Goal: Task Accomplishment & Management: Complete application form

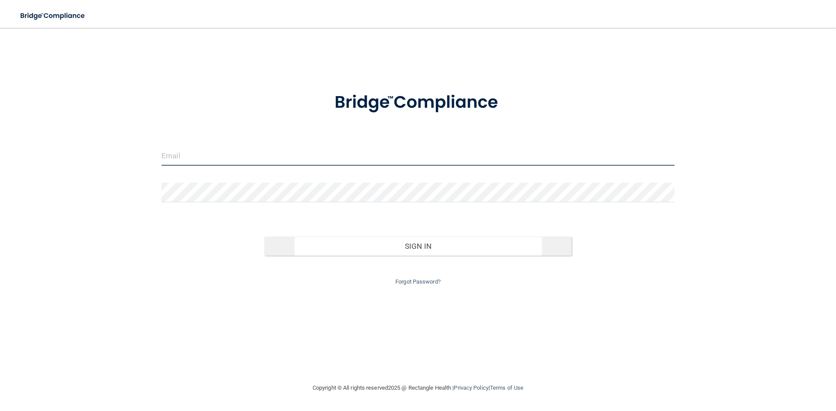
type input "[EMAIL_ADDRESS][DOMAIN_NAME]"
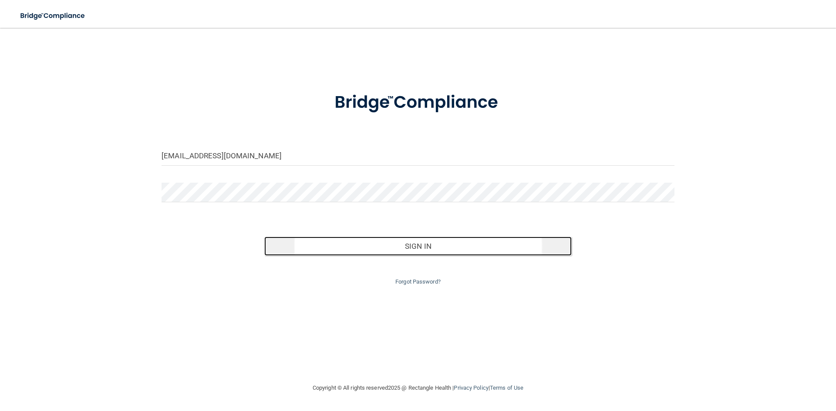
click at [344, 251] on button "Sign In" at bounding box center [418, 246] width 308 height 19
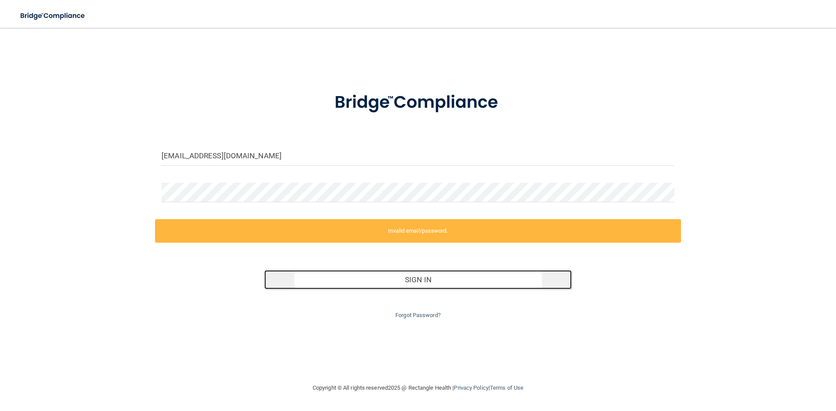
click at [333, 281] on button "Sign In" at bounding box center [418, 279] width 308 height 19
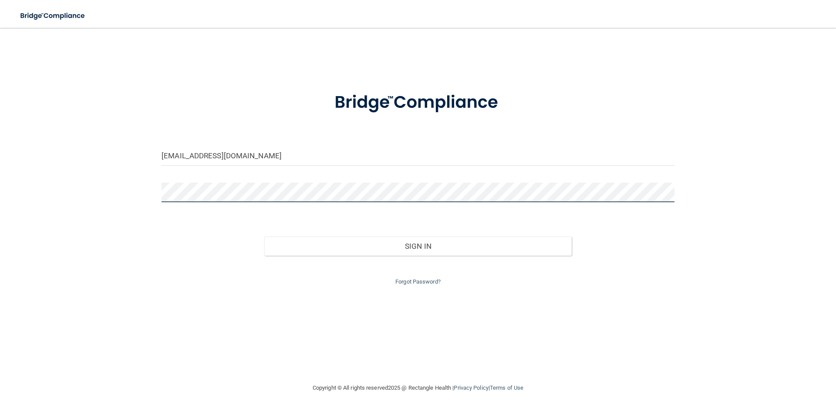
click at [264, 237] on button "Sign In" at bounding box center [418, 246] width 308 height 19
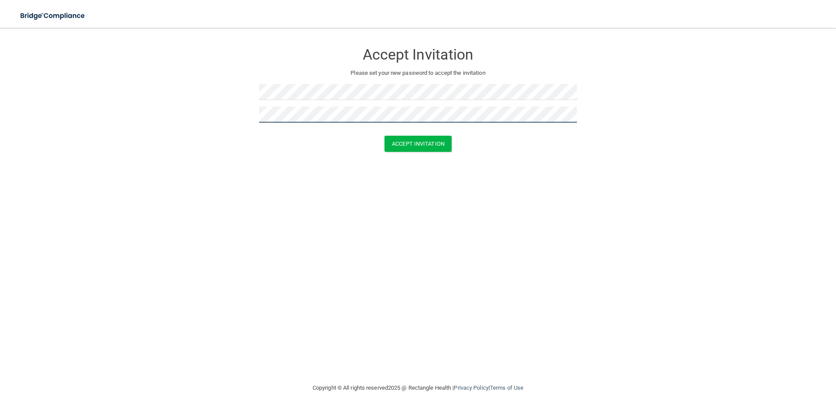
click at [385, 136] on button "Accept Invitation" at bounding box center [418, 144] width 67 height 16
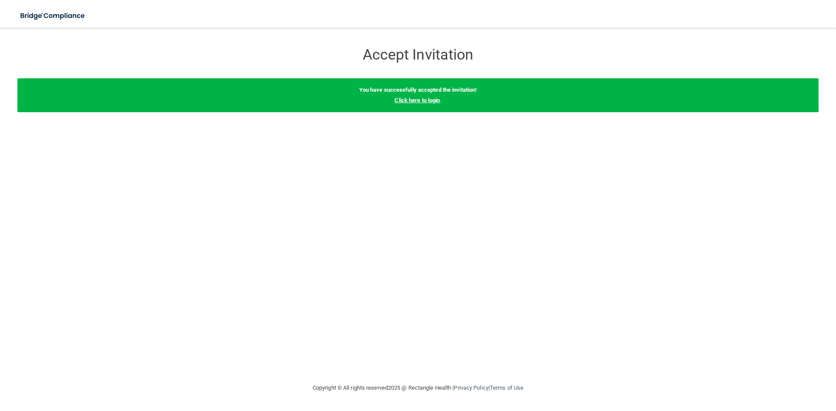
click at [419, 97] on link "Click here to login" at bounding box center [417, 100] width 45 height 7
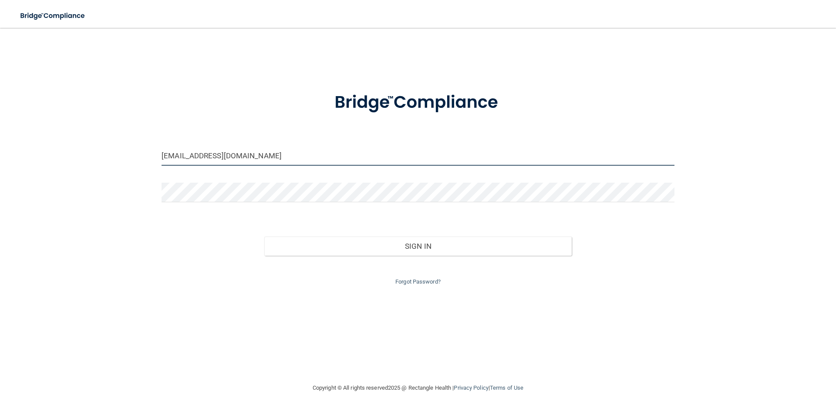
click at [319, 150] on input "[EMAIL_ADDRESS][DOMAIN_NAME]" at bounding box center [418, 156] width 513 height 20
drag, startPoint x: 233, startPoint y: 160, endPoint x: 17, endPoint y: 171, distance: 215.8
click at [17, 171] on div "[EMAIL_ADDRESS][DOMAIN_NAME] Invalid email/password. You don't have permission …" at bounding box center [417, 206] width 801 height 338
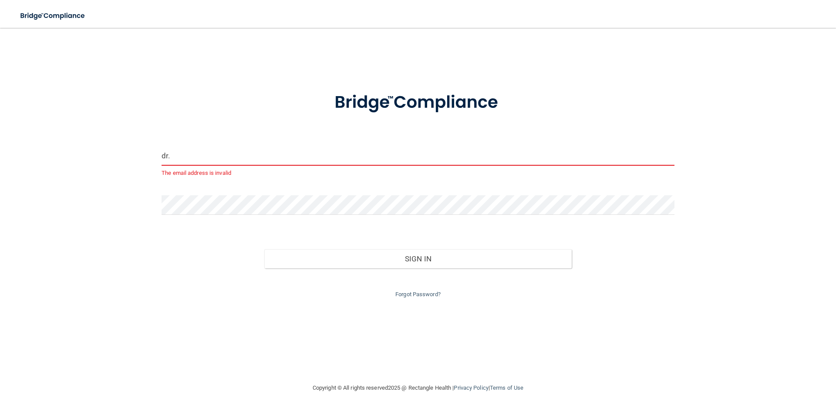
type input "[PERSON_NAME][EMAIL_ADDRESS][DOMAIN_NAME]"
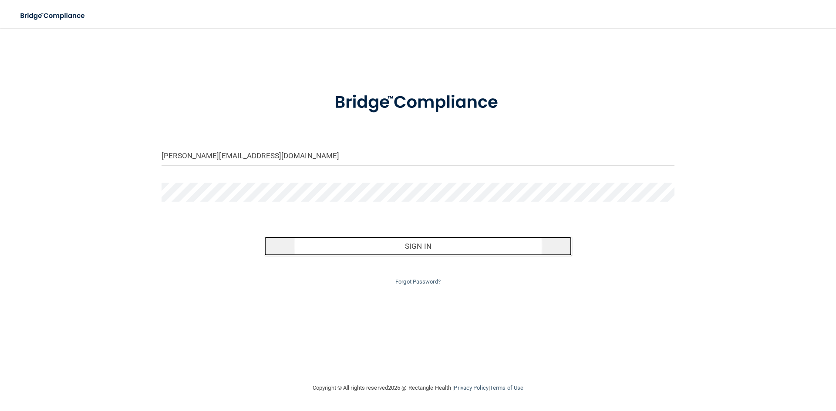
click at [385, 244] on button "Sign In" at bounding box center [418, 246] width 308 height 19
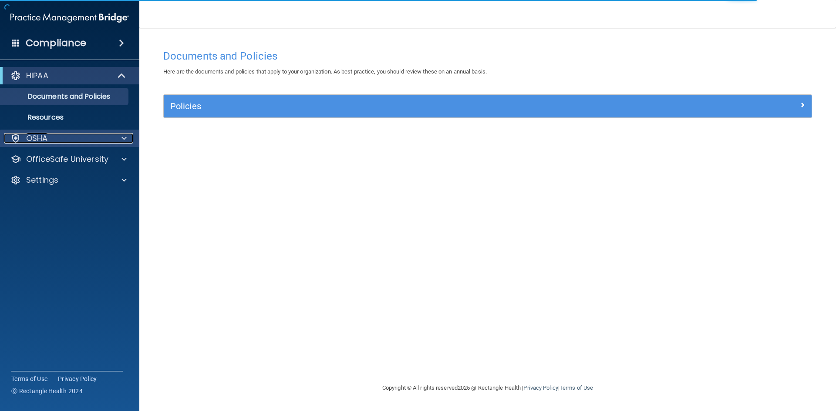
click at [94, 138] on div "OSHA" at bounding box center [58, 138] width 108 height 10
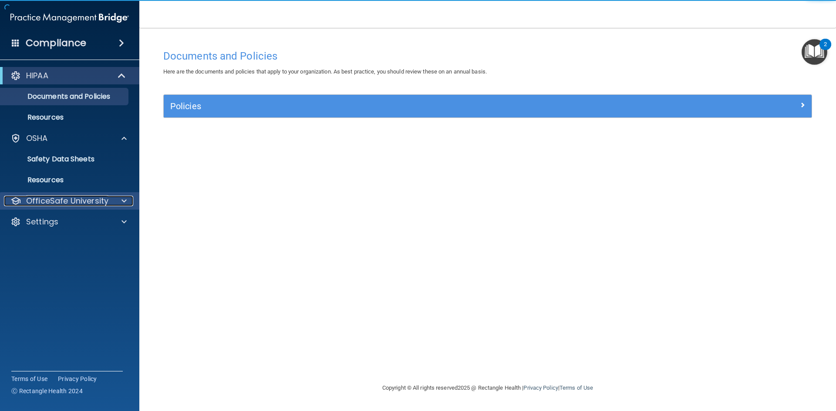
click at [104, 200] on p "OfficeSafe University" at bounding box center [67, 201] width 82 height 10
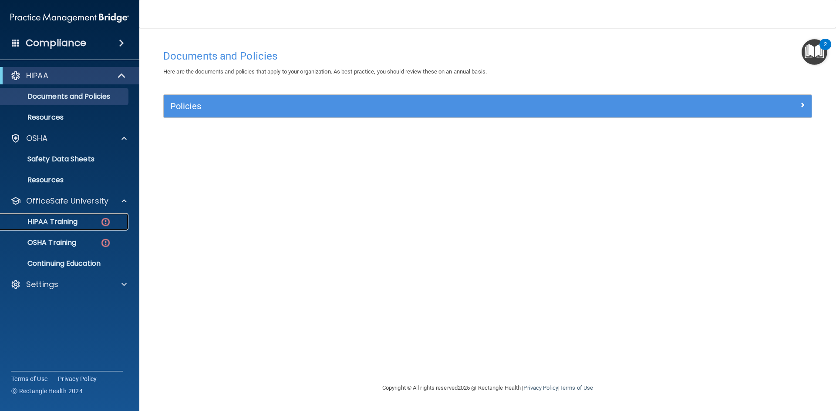
click at [79, 220] on div "HIPAA Training" at bounding box center [65, 222] width 119 height 9
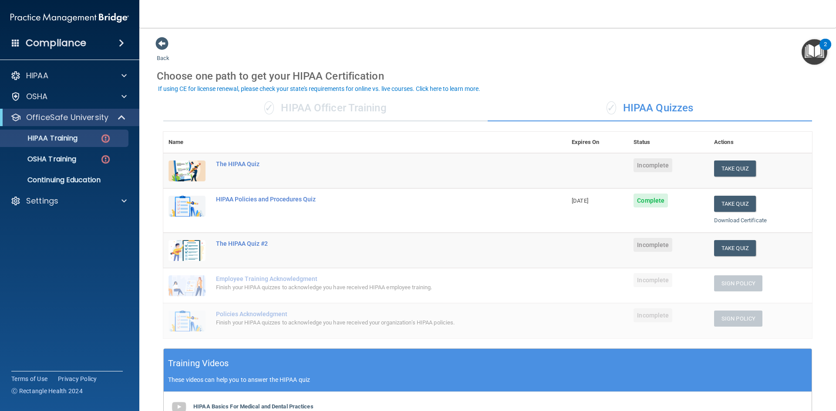
click at [656, 165] on span "Incomplete" at bounding box center [653, 166] width 39 height 14
click at [738, 166] on button "Take Quiz" at bounding box center [735, 169] width 42 height 16
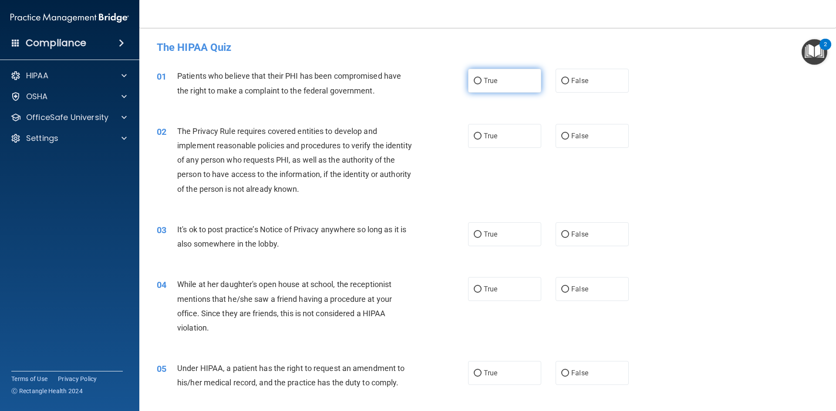
click at [471, 88] on label "True" at bounding box center [504, 81] width 73 height 24
click at [474, 84] on input "True" at bounding box center [478, 81] width 8 height 7
radio input "true"
click at [482, 126] on label "True" at bounding box center [504, 136] width 73 height 24
click at [482, 133] on input "True" at bounding box center [478, 136] width 8 height 7
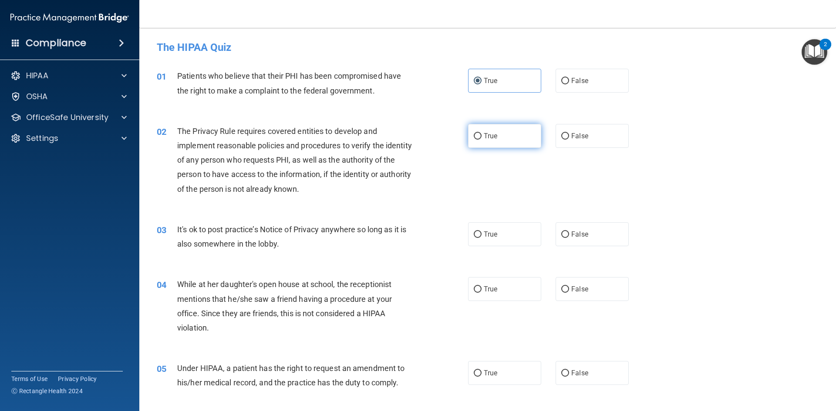
radio input "true"
click at [577, 241] on label "False" at bounding box center [592, 235] width 73 height 24
click at [569, 238] on input "False" at bounding box center [565, 235] width 8 height 7
radio input "true"
click at [565, 282] on label "False" at bounding box center [592, 289] width 73 height 24
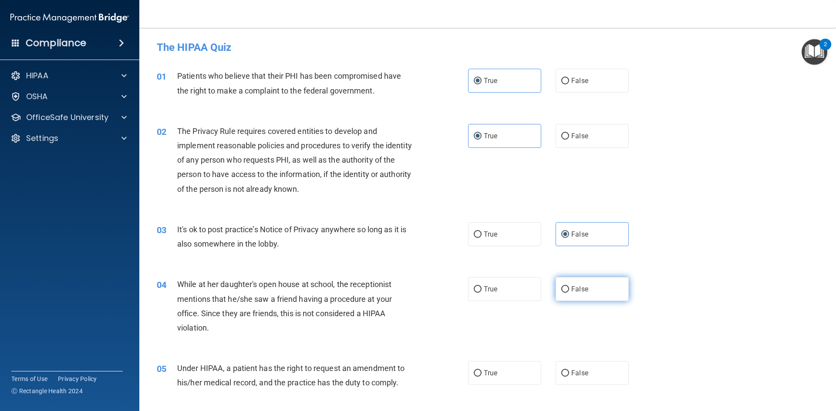
click at [565, 287] on input "False" at bounding box center [565, 290] width 8 height 7
radio input "true"
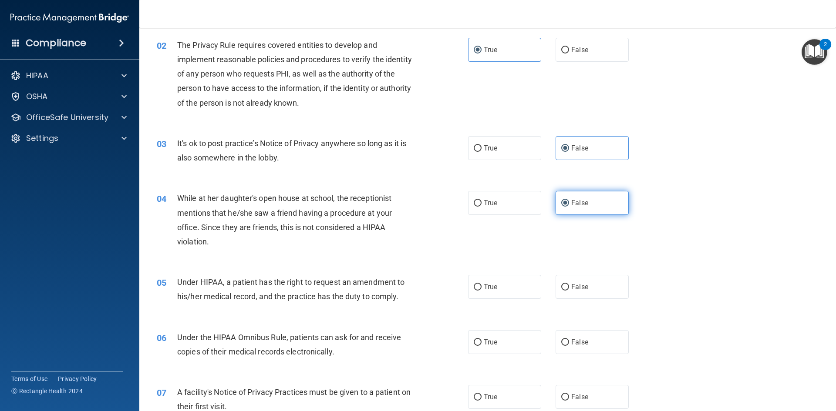
scroll to position [87, 0]
click at [566, 292] on label "False" at bounding box center [592, 286] width 73 height 24
click at [566, 290] on input "False" at bounding box center [565, 286] width 8 height 7
radio input "true"
click at [490, 339] on span "True" at bounding box center [490, 341] width 13 height 8
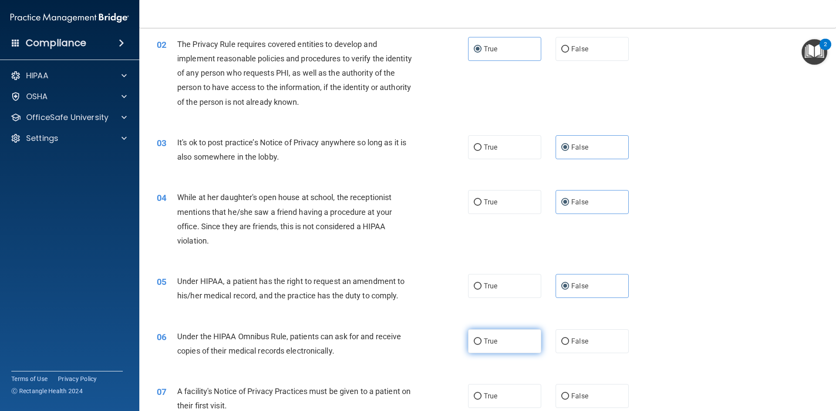
click at [482, 339] on input "True" at bounding box center [478, 342] width 8 height 7
radio input "true"
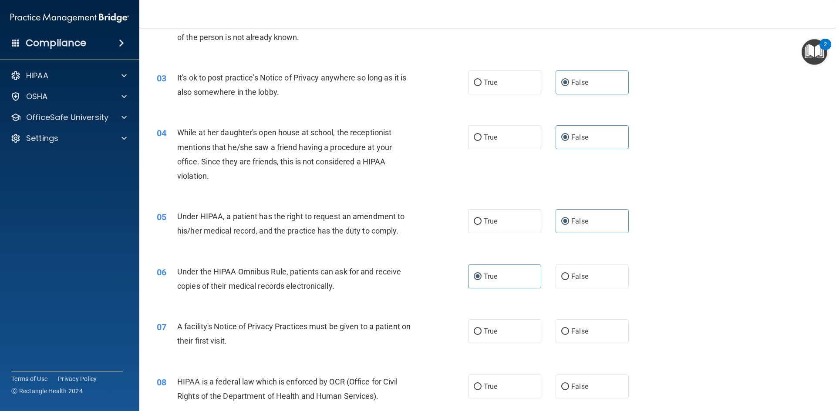
scroll to position [261, 0]
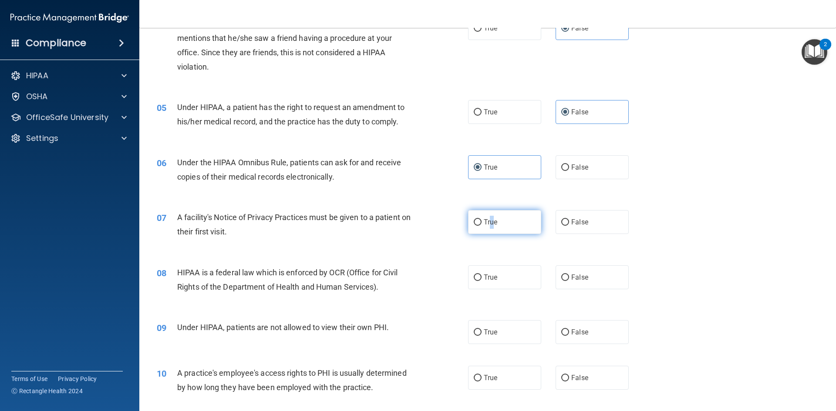
click at [488, 232] on label "True" at bounding box center [504, 222] width 73 height 24
click at [489, 283] on label "True" at bounding box center [504, 278] width 73 height 24
click at [482, 281] on input "True" at bounding box center [478, 278] width 8 height 7
radio input "true"
click at [559, 328] on label "False" at bounding box center [592, 332] width 73 height 24
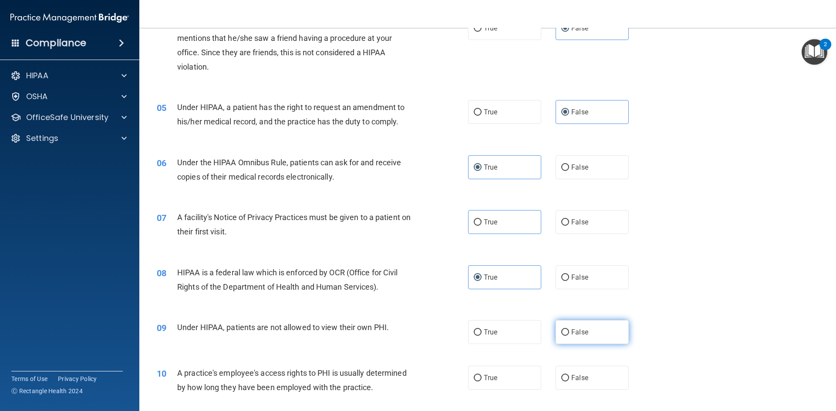
click at [561, 330] on input "False" at bounding box center [565, 333] width 8 height 7
radio input "true"
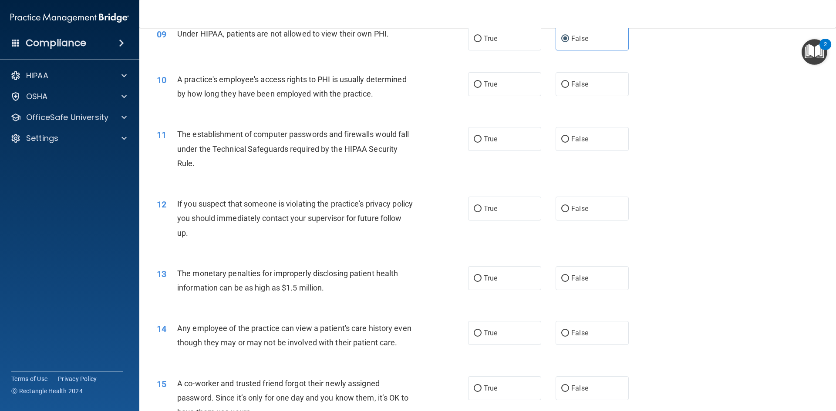
scroll to position [566, 0]
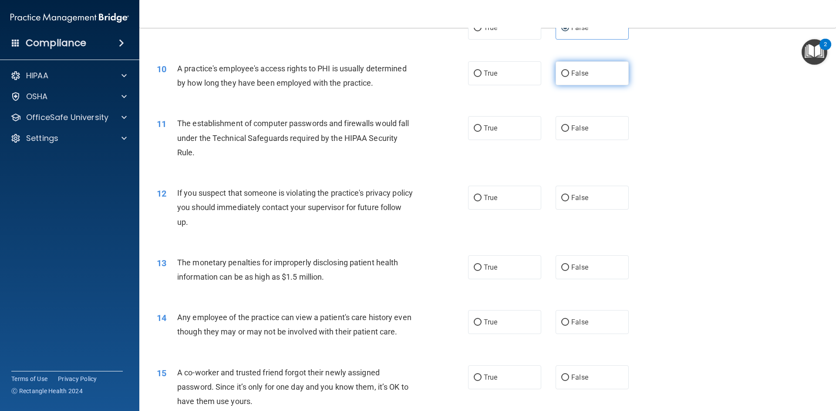
click at [593, 78] on label "False" at bounding box center [592, 73] width 73 height 24
click at [569, 77] on input "False" at bounding box center [565, 74] width 8 height 7
radio input "true"
click at [497, 134] on label "True" at bounding box center [504, 128] width 73 height 24
click at [482, 132] on input "True" at bounding box center [478, 128] width 8 height 7
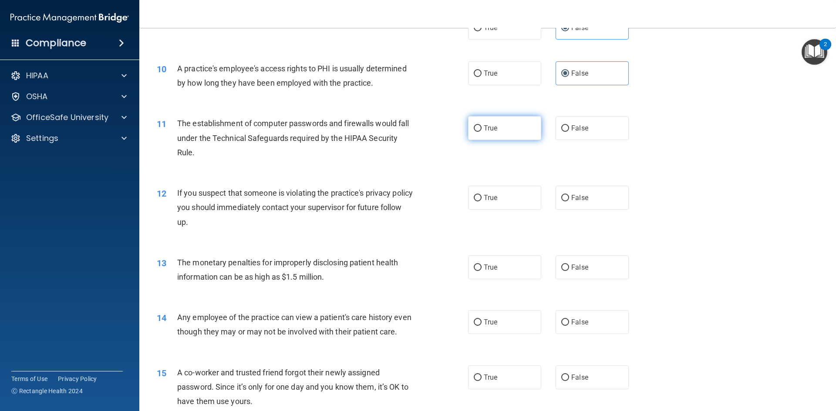
radio input "true"
click at [481, 186] on label "True" at bounding box center [504, 198] width 73 height 24
click at [481, 195] on input "True" at bounding box center [478, 198] width 8 height 7
radio input "true"
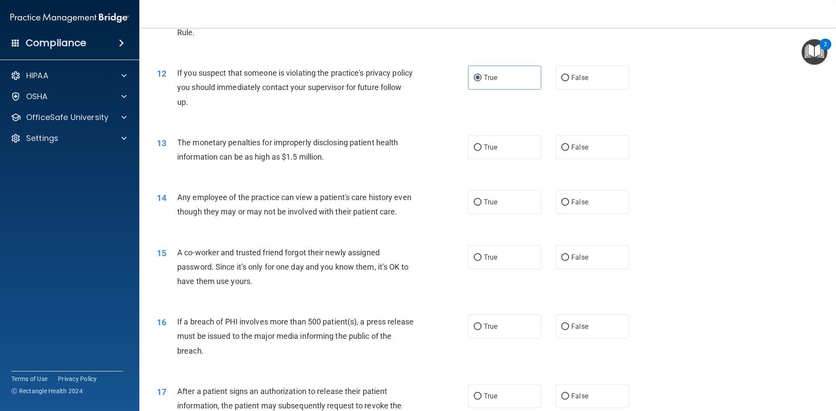
scroll to position [697, 0]
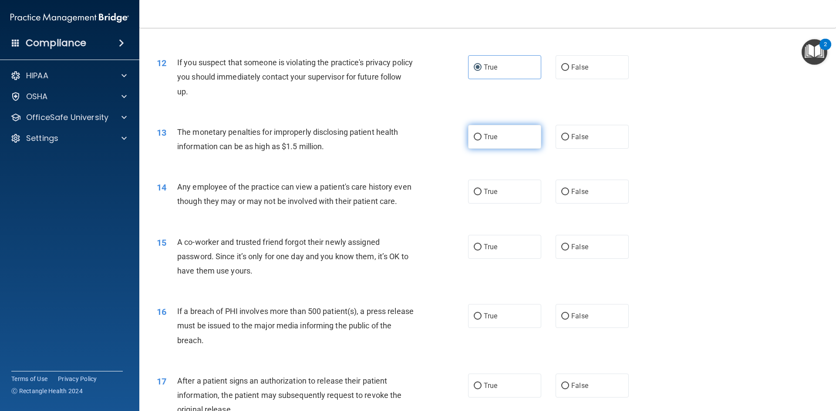
click at [482, 143] on label "True" at bounding box center [504, 137] width 73 height 24
click at [482, 141] on input "True" at bounding box center [478, 137] width 8 height 7
radio input "true"
click at [587, 192] on label "False" at bounding box center [592, 192] width 73 height 24
click at [569, 192] on input "False" at bounding box center [565, 192] width 8 height 7
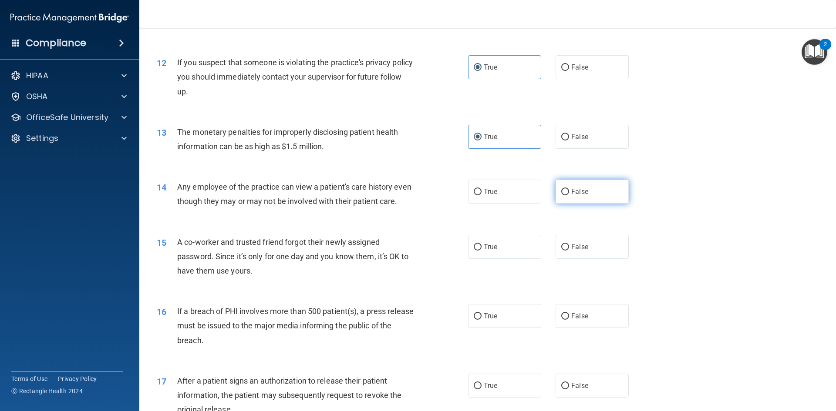
radio input "true"
click at [582, 250] on label "False" at bounding box center [592, 247] width 73 height 24
click at [569, 250] on input "False" at bounding box center [565, 247] width 8 height 7
radio input "true"
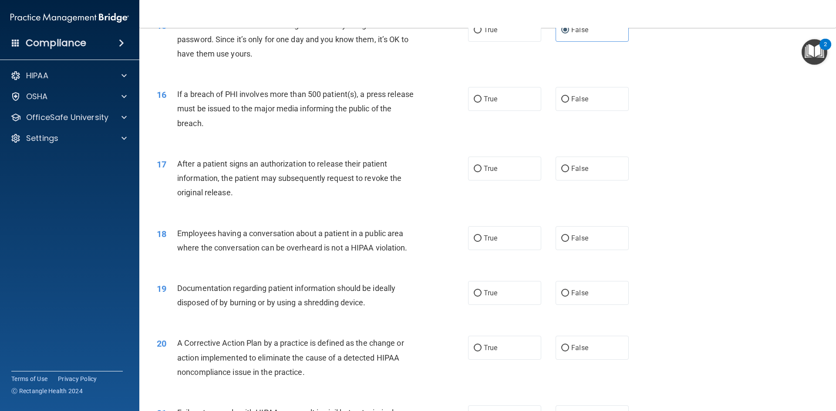
scroll to position [914, 0]
click at [496, 111] on label "True" at bounding box center [504, 99] width 73 height 24
click at [482, 102] on input "True" at bounding box center [478, 99] width 8 height 7
radio input "true"
click at [498, 180] on label "True" at bounding box center [504, 168] width 73 height 24
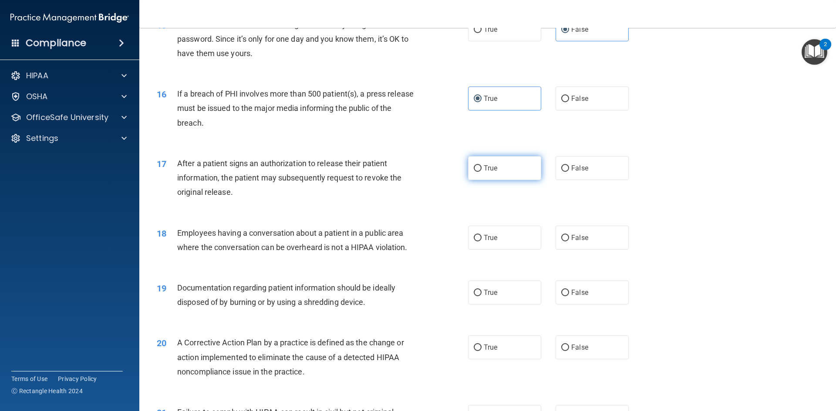
click at [482, 172] on input "True" at bounding box center [478, 168] width 8 height 7
radio input "true"
click at [583, 242] on span "False" at bounding box center [579, 238] width 17 height 8
click at [569, 242] on input "False" at bounding box center [565, 238] width 8 height 7
radio input "true"
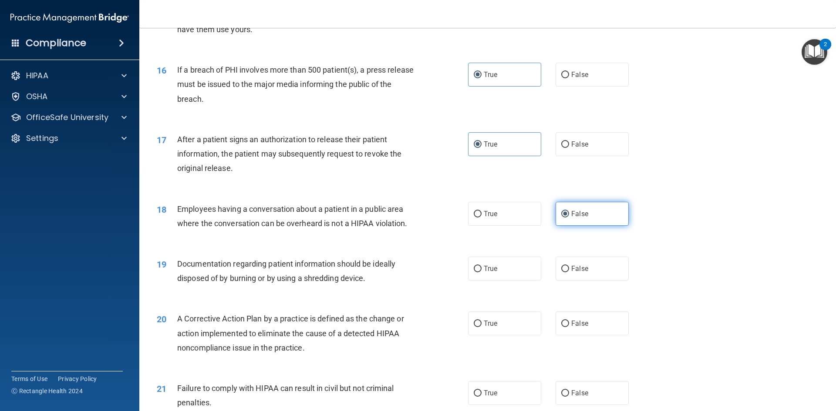
scroll to position [958, 0]
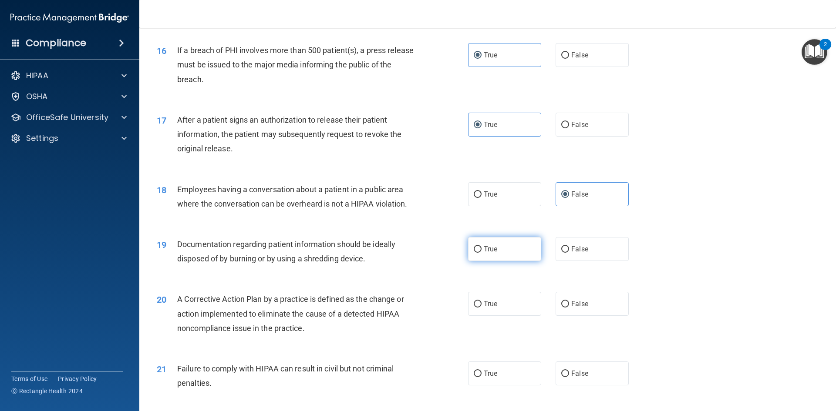
click at [526, 261] on label "True" at bounding box center [504, 249] width 73 height 24
click at [482, 253] on input "True" at bounding box center [478, 249] width 8 height 7
radio input "true"
click at [508, 316] on label "True" at bounding box center [504, 304] width 73 height 24
click at [482, 308] on input "True" at bounding box center [478, 304] width 8 height 7
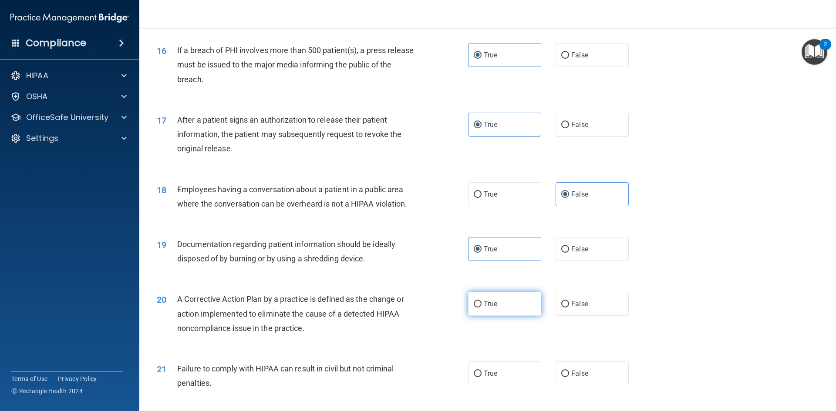
radio input "true"
click at [574, 386] on label "False" at bounding box center [592, 374] width 73 height 24
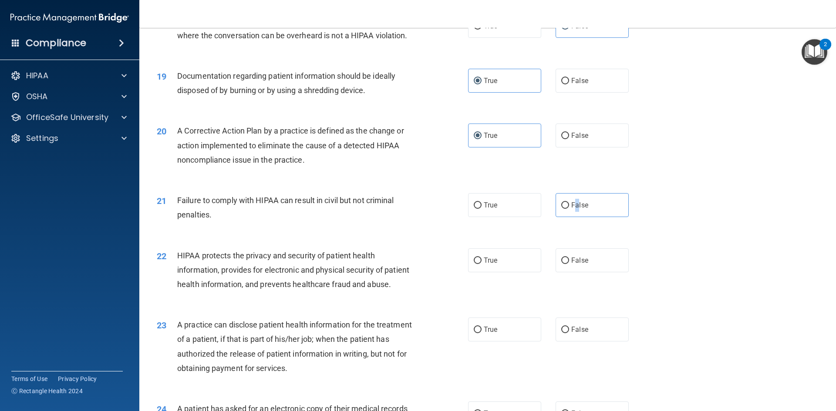
scroll to position [1132, 0]
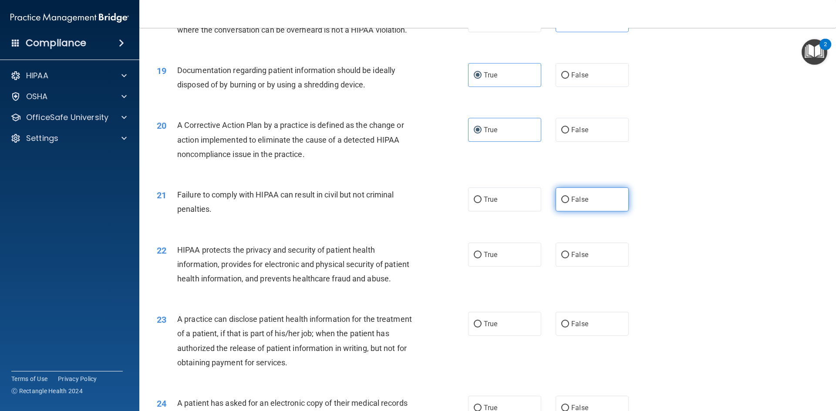
click at [610, 212] on label "False" at bounding box center [592, 200] width 73 height 24
click at [569, 203] on input "False" at bounding box center [565, 200] width 8 height 7
radio input "true"
click at [468, 267] on label "True" at bounding box center [504, 255] width 73 height 24
click at [474, 259] on input "True" at bounding box center [478, 255] width 8 height 7
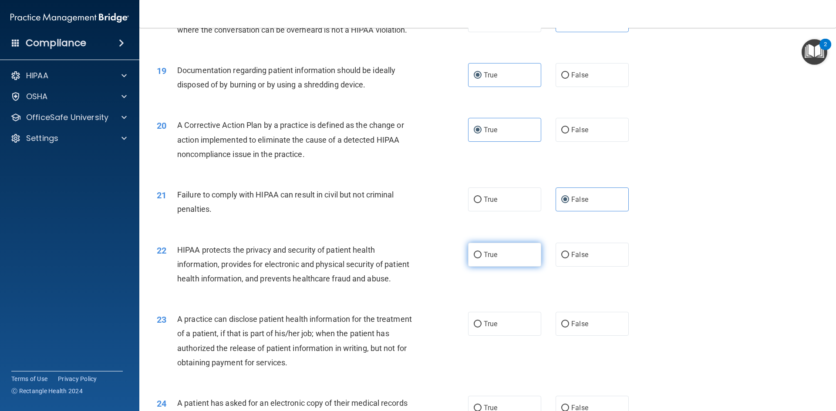
radio input "true"
click at [579, 328] on span "False" at bounding box center [579, 324] width 17 height 8
click at [569, 328] on input "False" at bounding box center [565, 324] width 8 height 7
radio input "true"
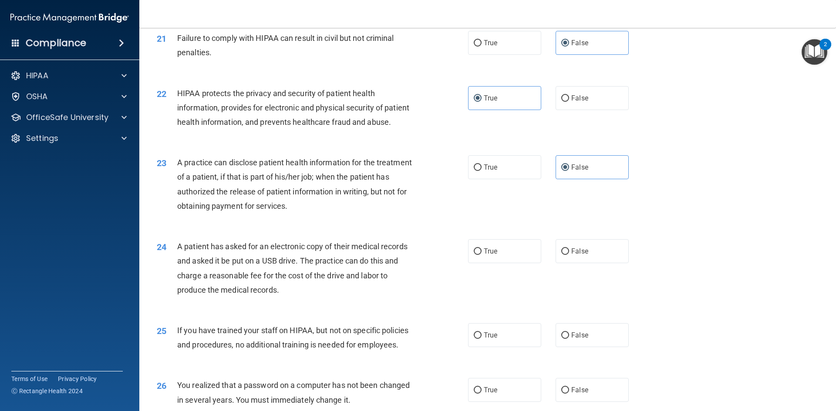
scroll to position [1306, 0]
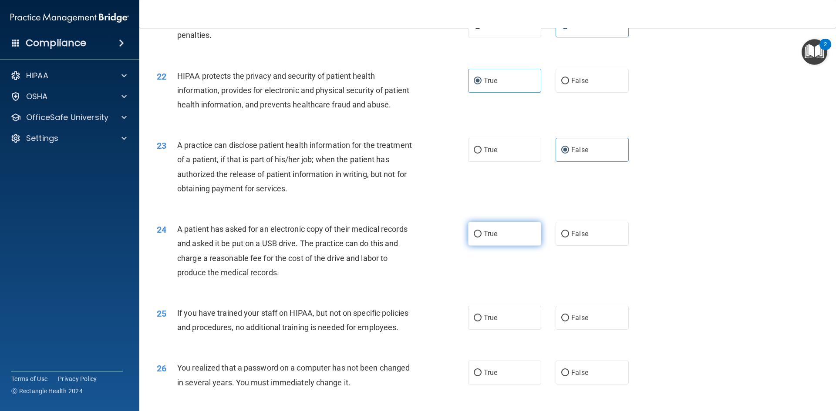
click at [478, 246] on label "True" at bounding box center [504, 234] width 73 height 24
click at [478, 238] on input "True" at bounding box center [478, 234] width 8 height 7
radio input "true"
click at [584, 330] on label "False" at bounding box center [592, 318] width 73 height 24
click at [569, 322] on input "False" at bounding box center [565, 318] width 8 height 7
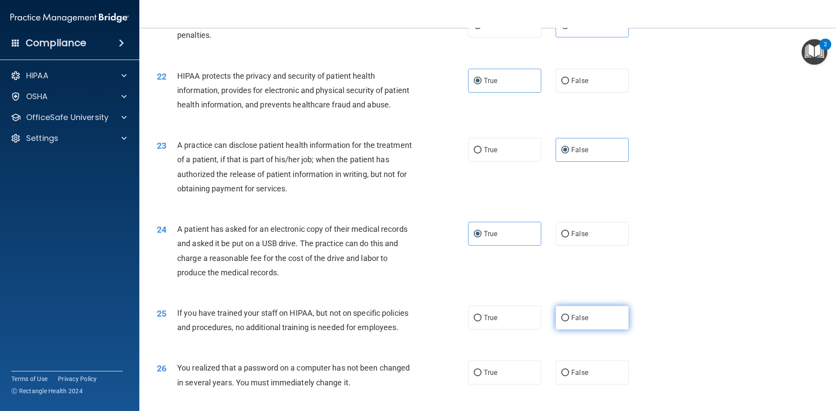
radio input "true"
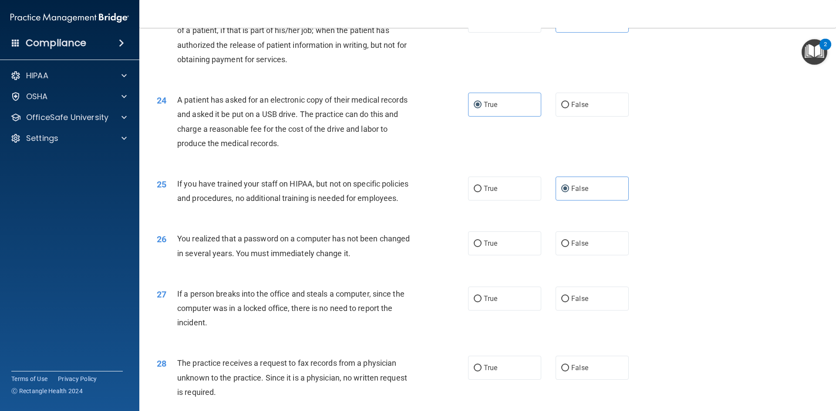
scroll to position [1568, 0]
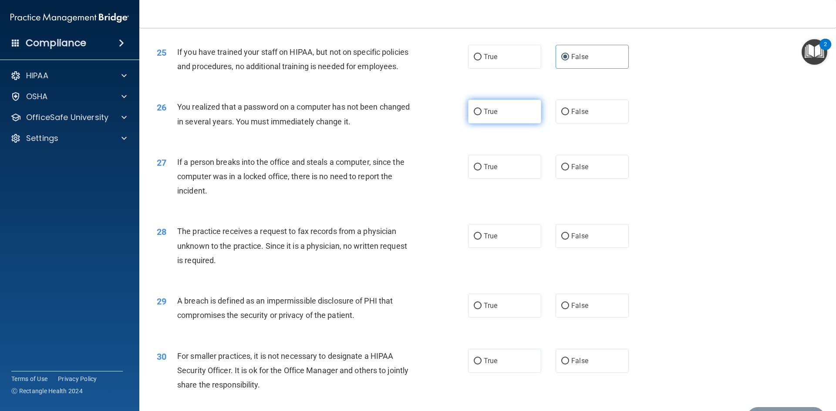
click at [493, 124] on label "True" at bounding box center [504, 112] width 73 height 24
click at [482, 115] on input "True" at bounding box center [478, 112] width 8 height 7
radio input "true"
click at [579, 240] on span "False" at bounding box center [579, 236] width 17 height 8
click at [569, 240] on input "False" at bounding box center [565, 236] width 8 height 7
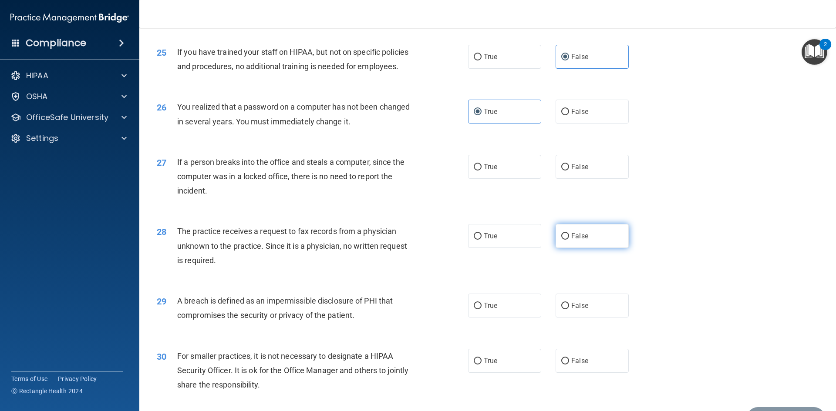
radio input "true"
click at [616, 318] on label "False" at bounding box center [592, 306] width 73 height 24
click at [569, 310] on input "False" at bounding box center [565, 306] width 8 height 7
radio input "true"
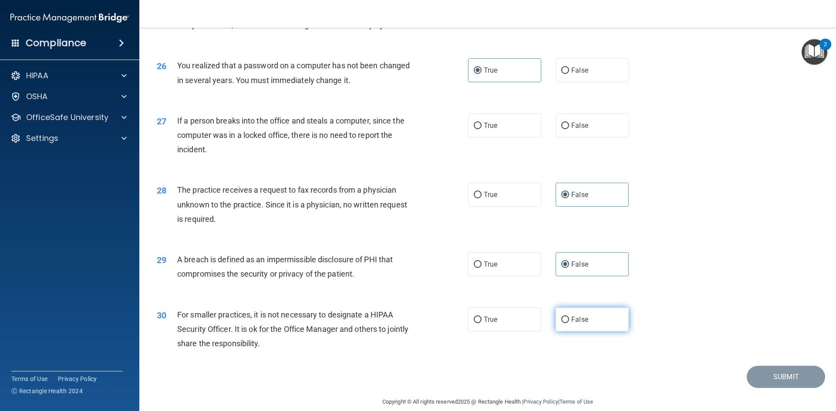
scroll to position [1649, 0]
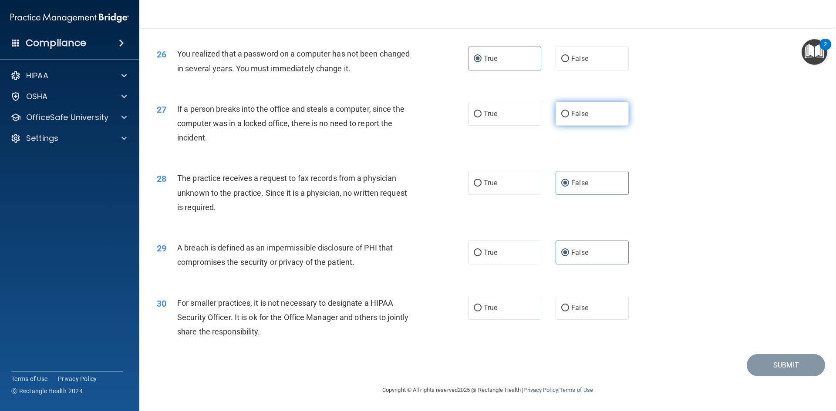
click at [559, 108] on label "False" at bounding box center [592, 114] width 73 height 24
click at [561, 111] on input "False" at bounding box center [565, 114] width 8 height 7
radio input "true"
click at [571, 189] on label "False" at bounding box center [592, 183] width 73 height 24
click at [569, 187] on input "False" at bounding box center [565, 183] width 8 height 7
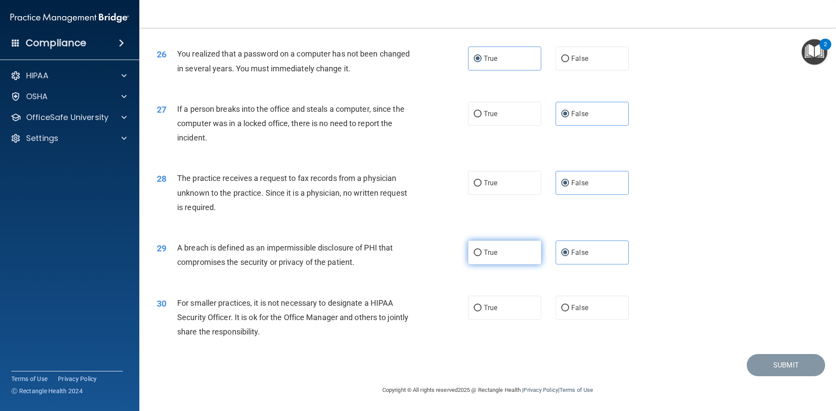
click at [523, 256] on label "True" at bounding box center [504, 253] width 73 height 24
click at [482, 256] on input "True" at bounding box center [478, 253] width 8 height 7
radio input "true"
radio input "false"
click at [547, 312] on div "True False" at bounding box center [555, 308] width 175 height 24
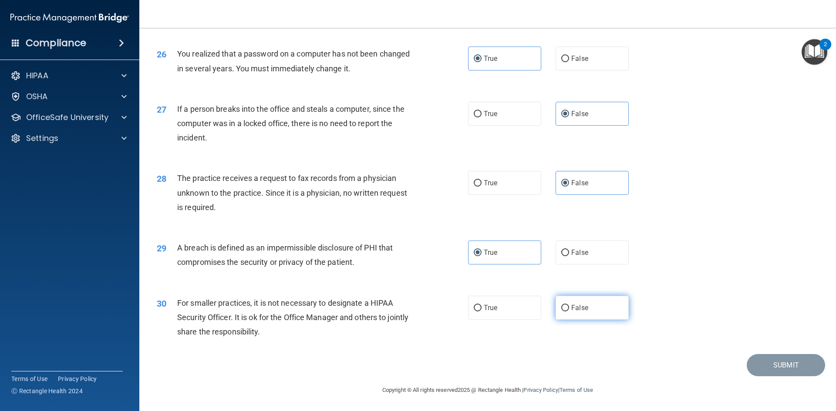
click at [561, 308] on input "False" at bounding box center [565, 308] width 8 height 7
radio input "true"
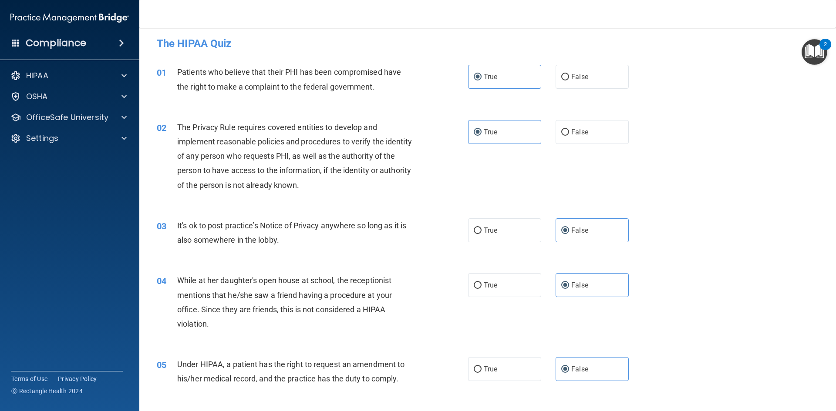
scroll to position [0, 0]
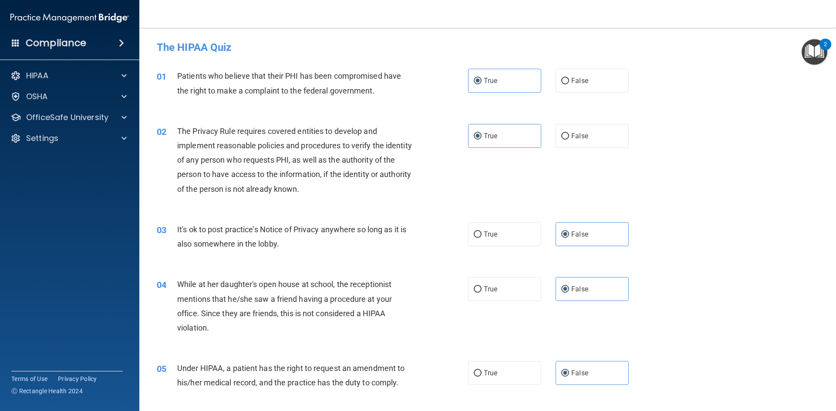
click at [721, 192] on div "02 The Privacy Rule requires covered entities to develop and implement reasonab…" at bounding box center [487, 162] width 675 height 98
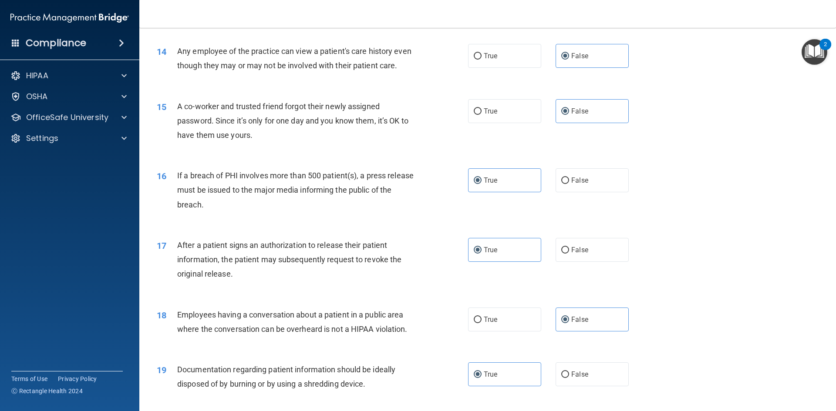
scroll to position [958, 0]
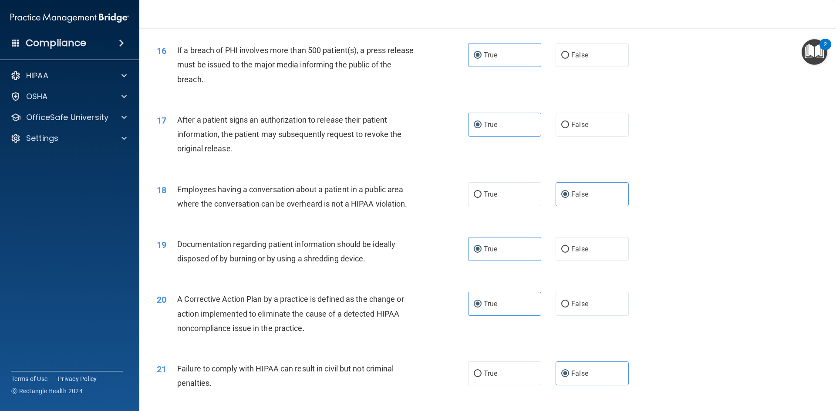
click at [808, 53] on img "Open Resource Center, 2 new notifications" at bounding box center [815, 52] width 26 height 26
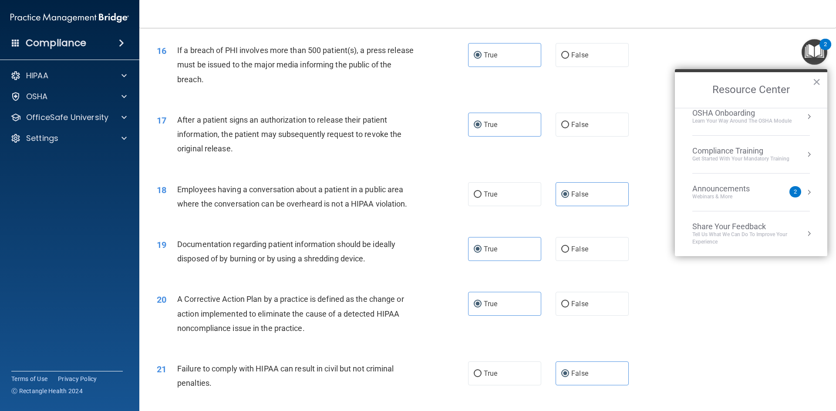
scroll to position [49, 0]
click at [820, 81] on div "Resource Center ×" at bounding box center [751, 88] width 152 height 39
click at [816, 80] on button "×" at bounding box center [817, 82] width 8 height 14
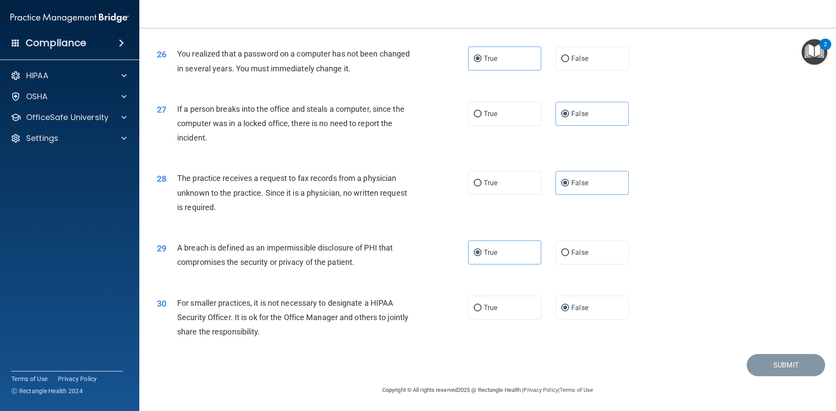
scroll to position [1649, 0]
click at [575, 307] on span "False" at bounding box center [579, 308] width 17 height 8
click at [569, 307] on input "False" at bounding box center [565, 308] width 8 height 7
click at [503, 295] on div "30 For smaller practices, it is not necessary to designate a HIPAA Security Off…" at bounding box center [487, 320] width 675 height 70
drag, startPoint x: 476, startPoint y: 300, endPoint x: 510, endPoint y: 307, distance: 35.5
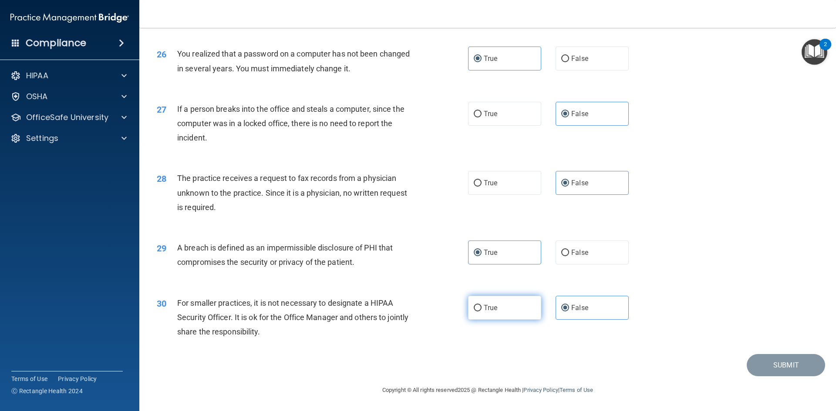
click at [478, 301] on label "True" at bounding box center [504, 308] width 73 height 24
click at [478, 305] on input "True" at bounding box center [478, 308] width 8 height 7
radio input "true"
click at [562, 311] on input "False" at bounding box center [565, 308] width 8 height 7
radio input "true"
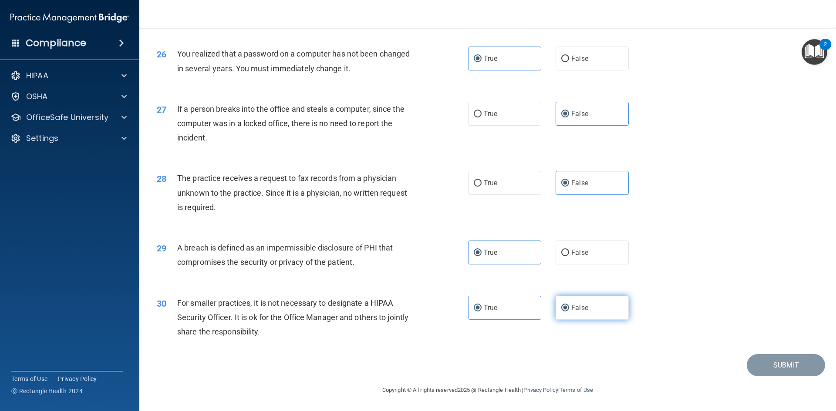
radio input "false"
click at [509, 196] on div "28 The practice receives a request to fax records from a physician unknown to t…" at bounding box center [487, 195] width 675 height 70
click at [503, 188] on label "True" at bounding box center [504, 183] width 73 height 24
click at [482, 187] on input "True" at bounding box center [478, 183] width 8 height 7
radio input "true"
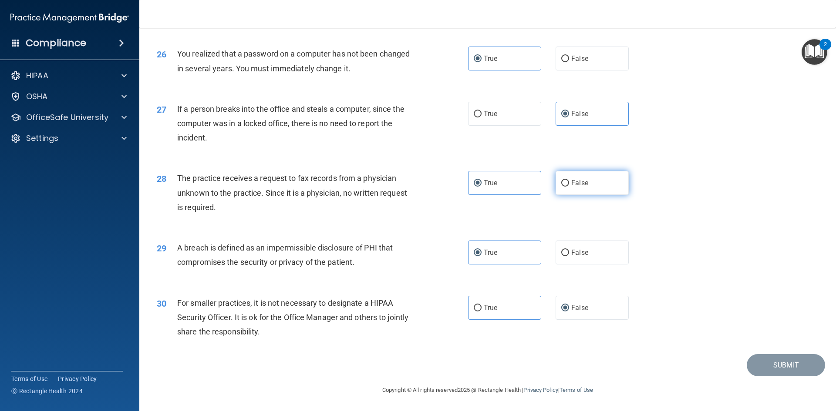
click at [575, 180] on span "False" at bounding box center [579, 183] width 17 height 8
click at [569, 180] on input "False" at bounding box center [565, 183] width 8 height 7
radio input "true"
radio input "false"
drag, startPoint x: 494, startPoint y: 307, endPoint x: 506, endPoint y: 303, distance: 13.2
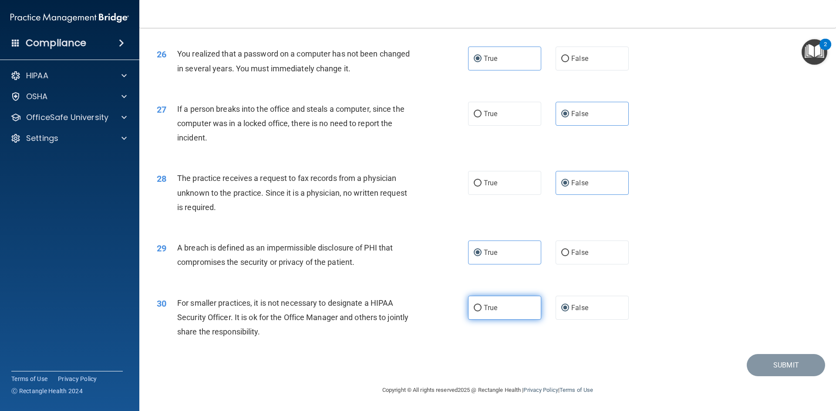
click at [494, 307] on span "True" at bounding box center [490, 308] width 13 height 8
click at [482, 307] on input "True" at bounding box center [478, 308] width 8 height 7
radio input "true"
click at [557, 305] on label "False" at bounding box center [592, 308] width 73 height 24
click at [561, 305] on input "False" at bounding box center [565, 308] width 8 height 7
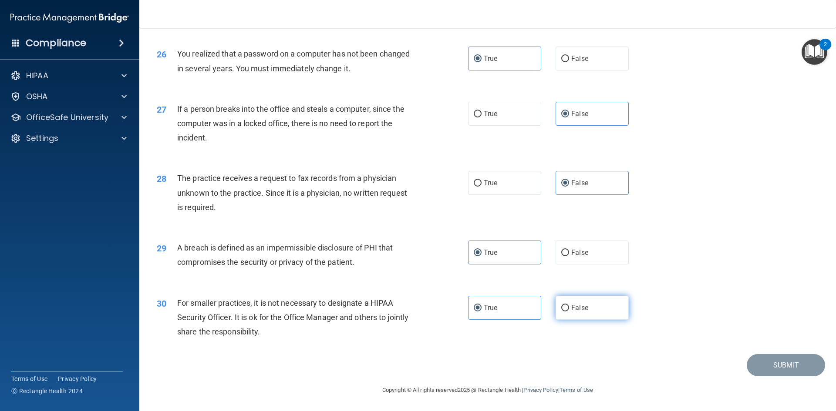
radio input "true"
radio input "false"
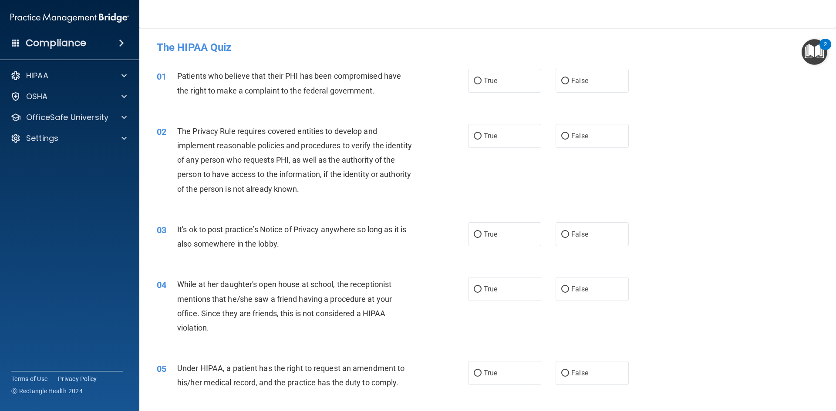
drag, startPoint x: 498, startPoint y: 80, endPoint x: 496, endPoint y: 116, distance: 36.6
click at [498, 80] on label "True" at bounding box center [504, 81] width 73 height 24
click at [482, 80] on input "True" at bounding box center [478, 81] width 8 height 7
radio input "true"
click at [498, 145] on label "True" at bounding box center [504, 136] width 73 height 24
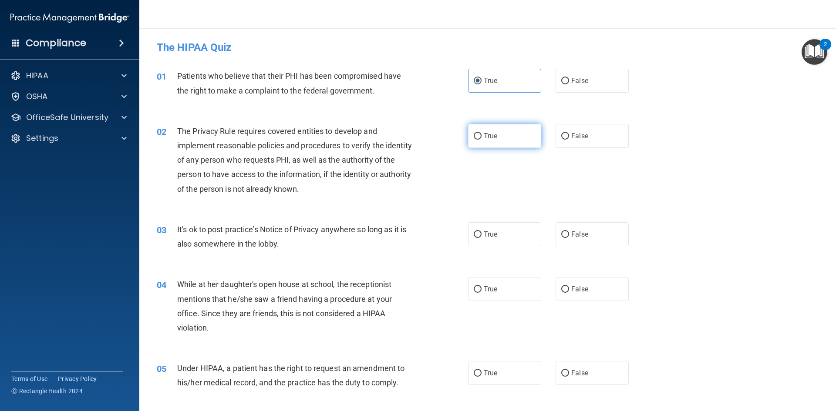
click at [482, 140] on input "True" at bounding box center [478, 136] width 8 height 7
radio input "true"
click at [577, 229] on label "False" at bounding box center [592, 235] width 73 height 24
click at [569, 232] on input "False" at bounding box center [565, 235] width 8 height 7
radio input "true"
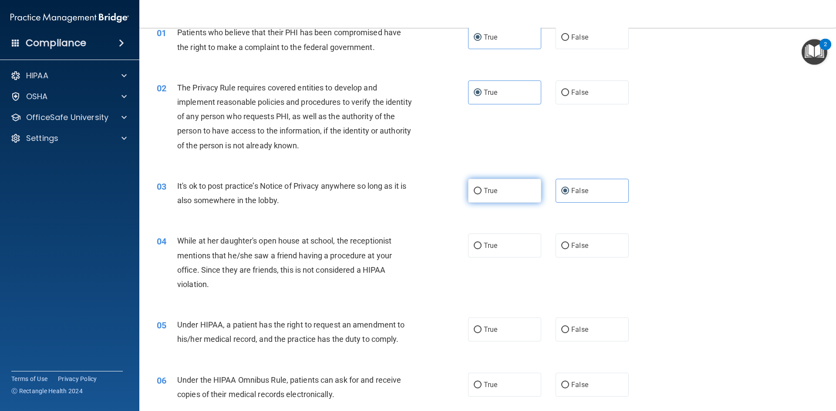
scroll to position [87, 0]
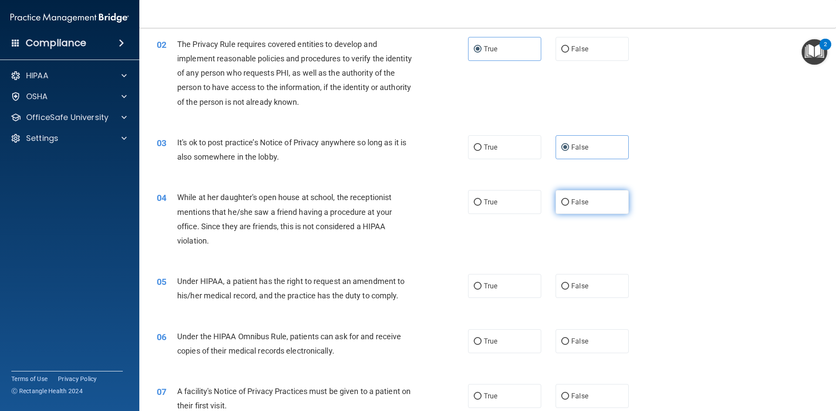
click at [577, 211] on label "False" at bounding box center [592, 202] width 73 height 24
click at [569, 206] on input "False" at bounding box center [565, 202] width 8 height 7
radio input "true"
click at [596, 292] on label "False" at bounding box center [592, 286] width 73 height 24
click at [569, 290] on input "False" at bounding box center [565, 286] width 8 height 7
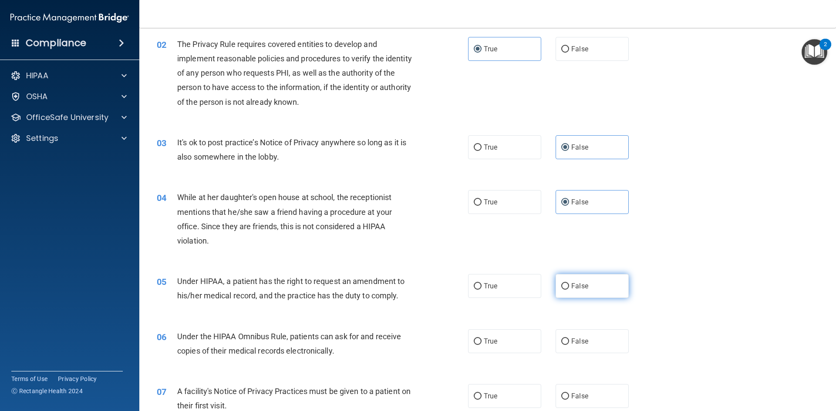
radio input "true"
drag, startPoint x: 499, startPoint y: 346, endPoint x: 499, endPoint y: 340, distance: 6.1
click at [499, 340] on label "True" at bounding box center [504, 342] width 73 height 24
click at [482, 340] on input "True" at bounding box center [478, 342] width 8 height 7
radio input "true"
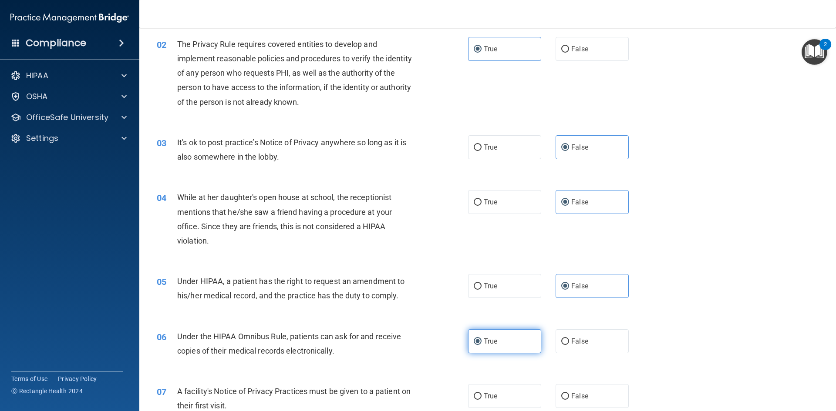
click at [499, 340] on label "True" at bounding box center [504, 342] width 73 height 24
click at [482, 340] on input "True" at bounding box center [478, 342] width 8 height 7
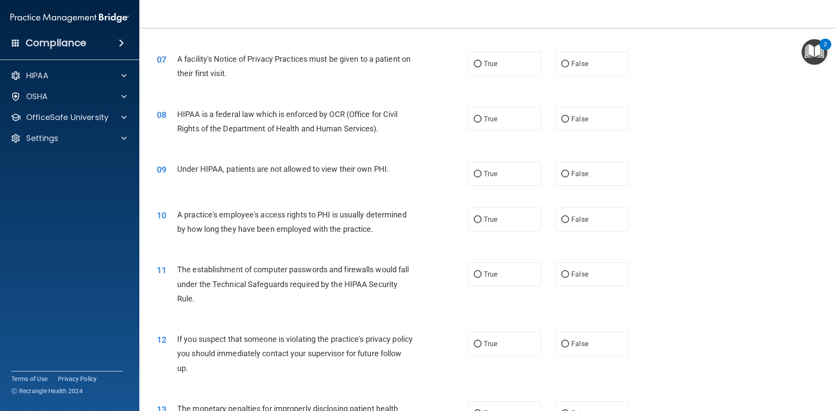
scroll to position [435, 0]
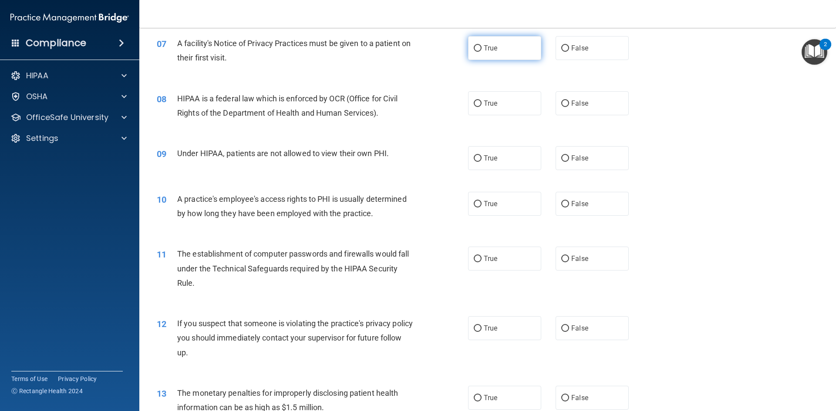
drag, startPoint x: 503, startPoint y: 43, endPoint x: 499, endPoint y: 56, distance: 13.0
click at [503, 43] on label "True" at bounding box center [504, 48] width 73 height 24
click at [482, 45] on input "True" at bounding box center [478, 48] width 8 height 7
radio input "true"
click at [492, 94] on label "True" at bounding box center [504, 103] width 73 height 24
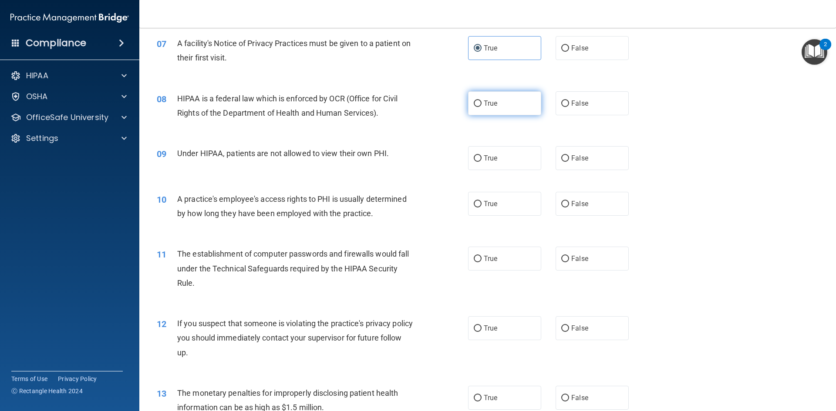
click at [482, 101] on input "True" at bounding box center [478, 104] width 8 height 7
radio input "true"
click at [571, 156] on span "False" at bounding box center [579, 158] width 17 height 8
click at [569, 156] on input "False" at bounding box center [565, 158] width 8 height 7
radio input "true"
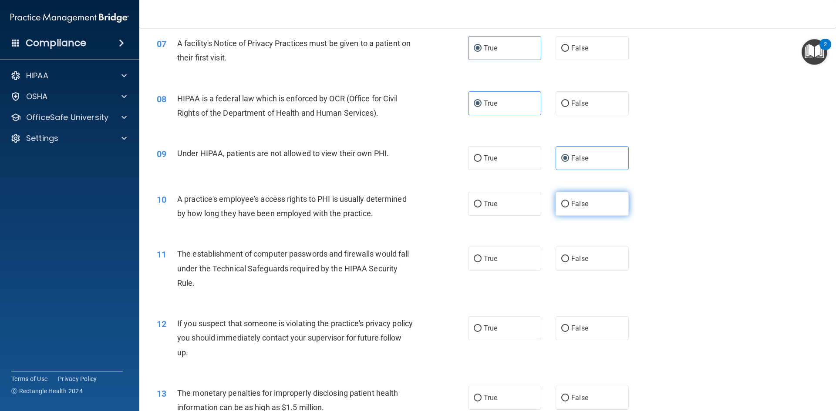
click at [589, 213] on label "False" at bounding box center [592, 204] width 73 height 24
click at [569, 208] on input "False" at bounding box center [565, 204] width 8 height 7
radio input "true"
click at [502, 266] on label "True" at bounding box center [504, 259] width 73 height 24
click at [482, 263] on input "True" at bounding box center [478, 259] width 8 height 7
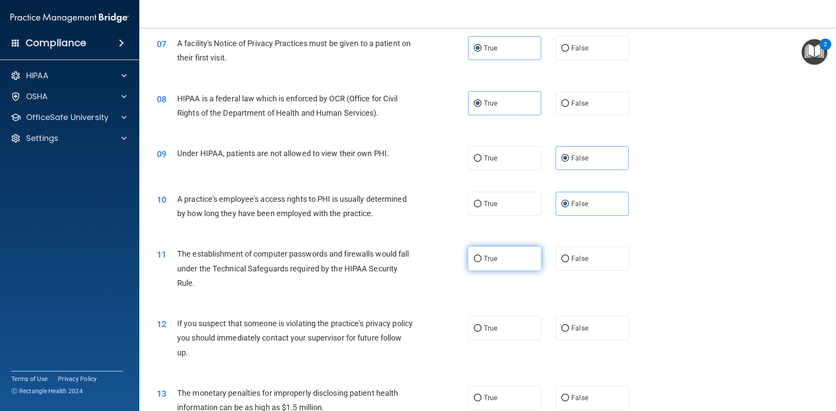
radio input "true"
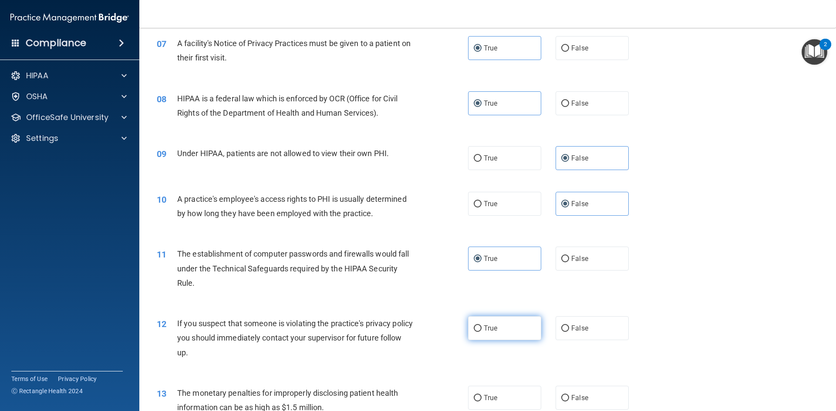
click at [489, 335] on label "True" at bounding box center [504, 329] width 73 height 24
click at [482, 332] on input "True" at bounding box center [478, 329] width 8 height 7
radio input "true"
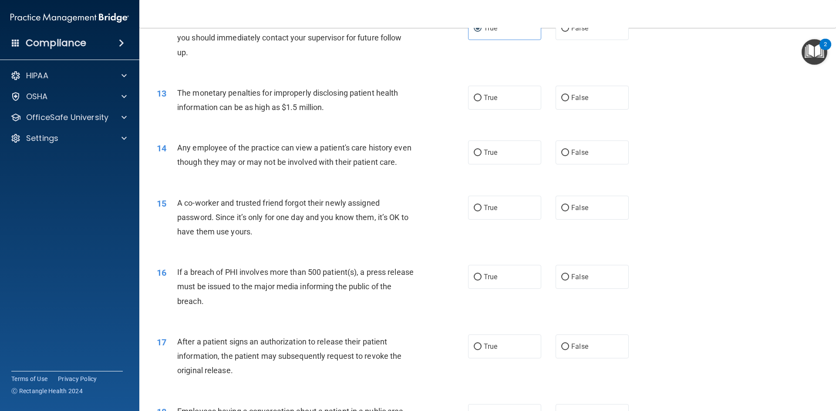
scroll to position [740, 0]
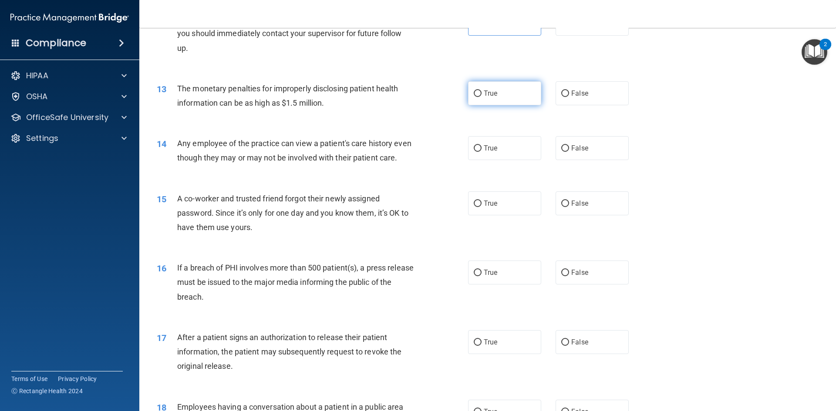
click at [489, 98] on label "True" at bounding box center [504, 93] width 73 height 24
click at [482, 97] on input "True" at bounding box center [478, 94] width 8 height 7
radio input "true"
click at [584, 157] on label "False" at bounding box center [592, 148] width 73 height 24
click at [569, 152] on input "False" at bounding box center [565, 148] width 8 height 7
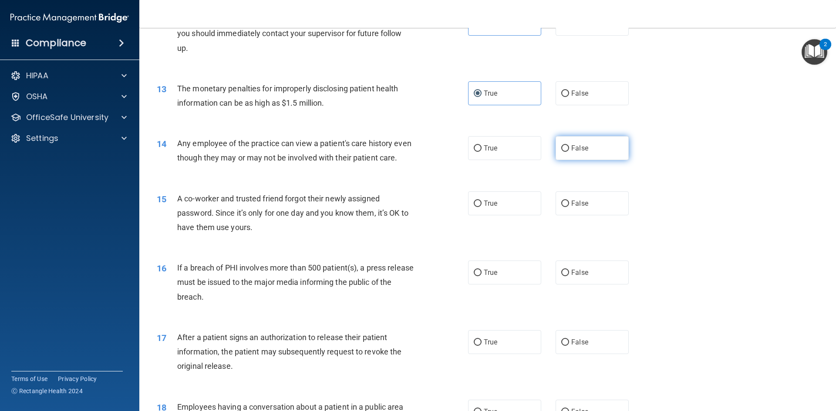
radio input "true"
click at [583, 208] on span "False" at bounding box center [579, 203] width 17 height 8
click at [569, 207] on input "False" at bounding box center [565, 204] width 8 height 7
radio input "true"
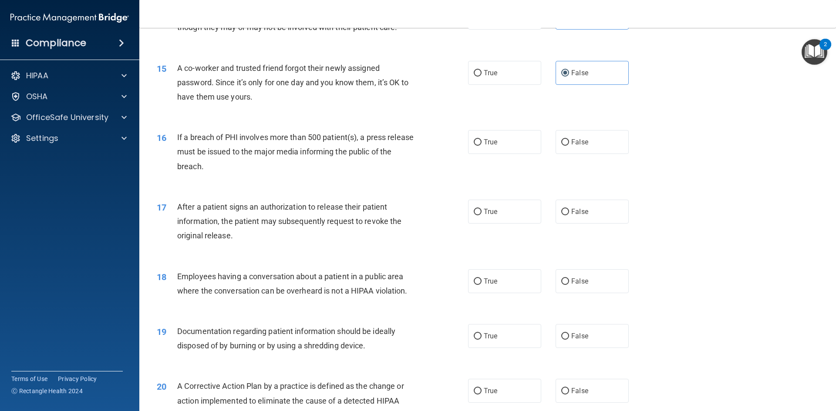
scroll to position [914, 0]
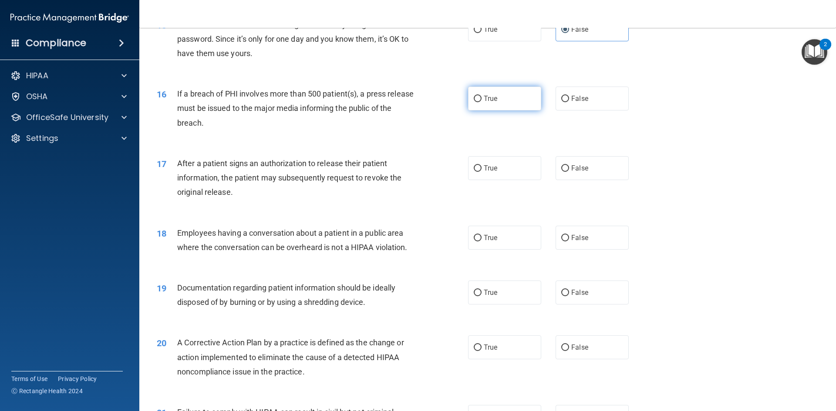
click at [520, 109] on label "True" at bounding box center [504, 99] width 73 height 24
click at [482, 102] on input "True" at bounding box center [478, 99] width 8 height 7
radio input "true"
click at [500, 164] on div "17 After a patient signs an authorization to release their patient information,…" at bounding box center [487, 180] width 675 height 70
click at [504, 179] on label "True" at bounding box center [504, 168] width 73 height 24
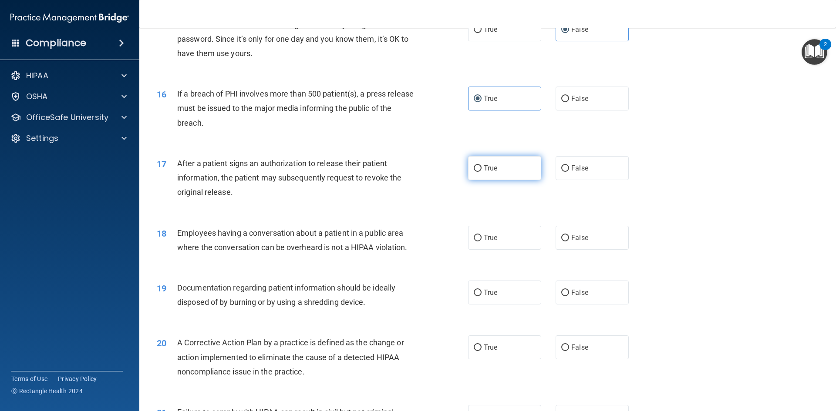
click at [482, 172] on input "True" at bounding box center [478, 168] width 8 height 7
radio input "true"
click at [580, 242] on span "False" at bounding box center [579, 238] width 17 height 8
click at [569, 242] on input "False" at bounding box center [565, 238] width 8 height 7
radio input "true"
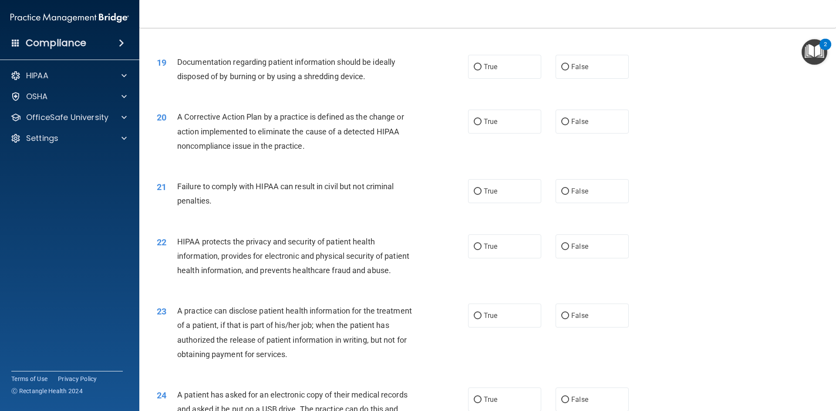
scroll to position [1132, 0]
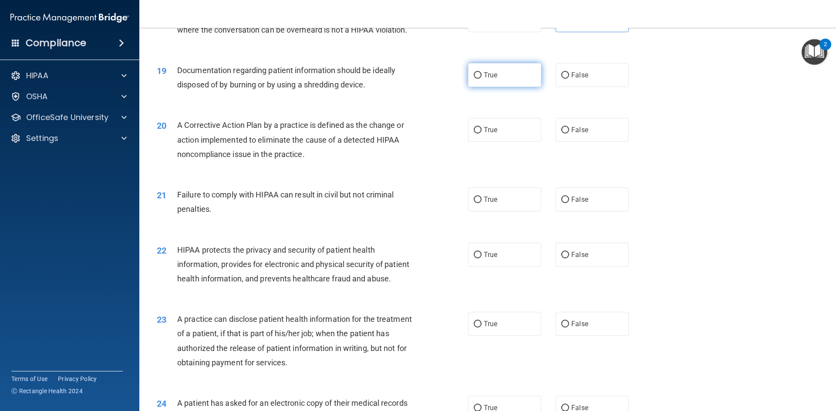
click at [499, 87] on label "True" at bounding box center [504, 75] width 73 height 24
click at [482, 79] on input "True" at bounding box center [478, 75] width 8 height 7
radio input "true"
click at [490, 132] on div "20 A Corrective Action Plan by a practice is defined as the change or action im…" at bounding box center [487, 142] width 675 height 70
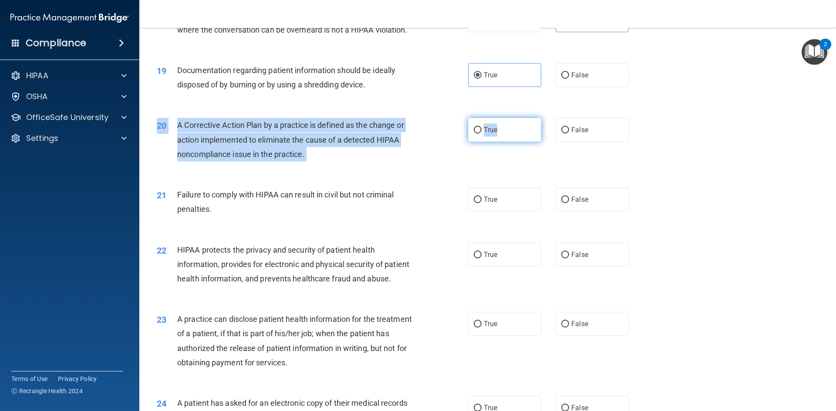
click at [502, 142] on label "True" at bounding box center [504, 130] width 73 height 24
click at [482, 134] on input "True" at bounding box center [478, 130] width 8 height 7
radio input "true"
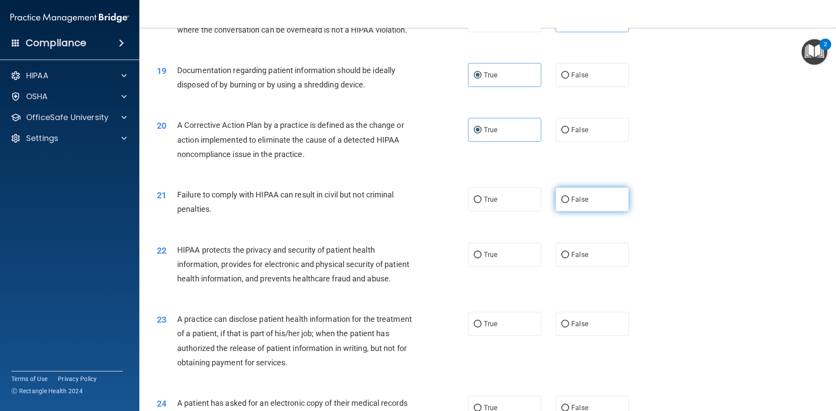
click at [571, 204] on span "False" at bounding box center [579, 200] width 17 height 8
click at [569, 203] on input "False" at bounding box center [565, 200] width 8 height 7
radio input "true"
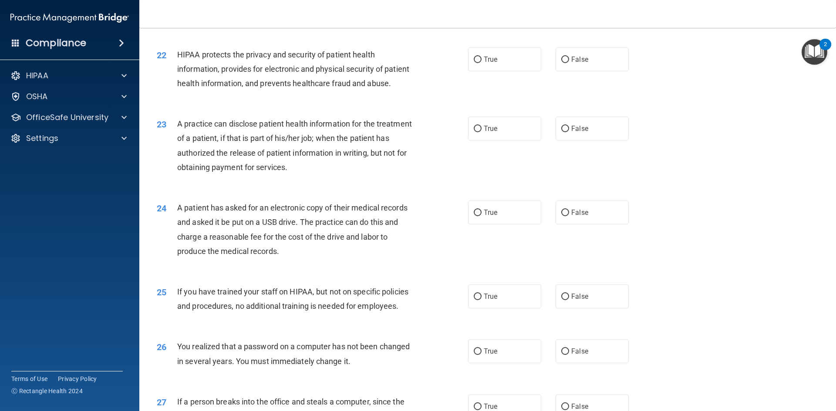
scroll to position [1306, 0]
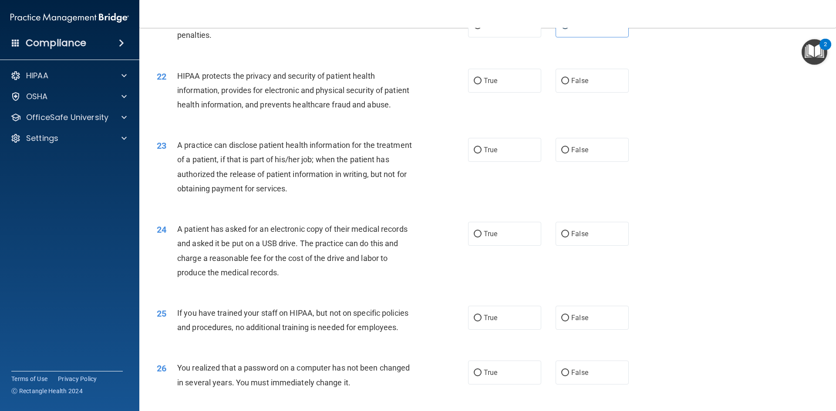
drag, startPoint x: 499, startPoint y: 98, endPoint x: 544, endPoint y: 155, distance: 72.8
click at [498, 93] on label "True" at bounding box center [504, 81] width 73 height 24
click at [482, 84] on input "True" at bounding box center [478, 81] width 8 height 7
radio input "true"
click at [583, 162] on label "False" at bounding box center [592, 150] width 73 height 24
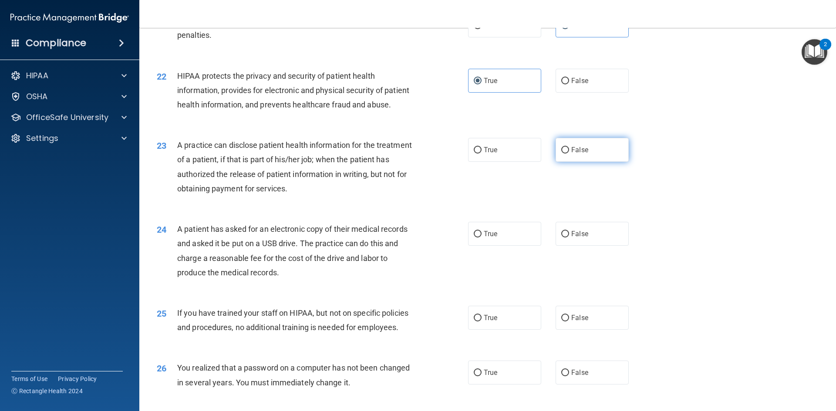
click at [569, 154] on input "False" at bounding box center [565, 150] width 8 height 7
radio input "true"
click at [503, 246] on label "True" at bounding box center [504, 234] width 73 height 24
click at [482, 238] on input "True" at bounding box center [478, 234] width 8 height 7
radio input "true"
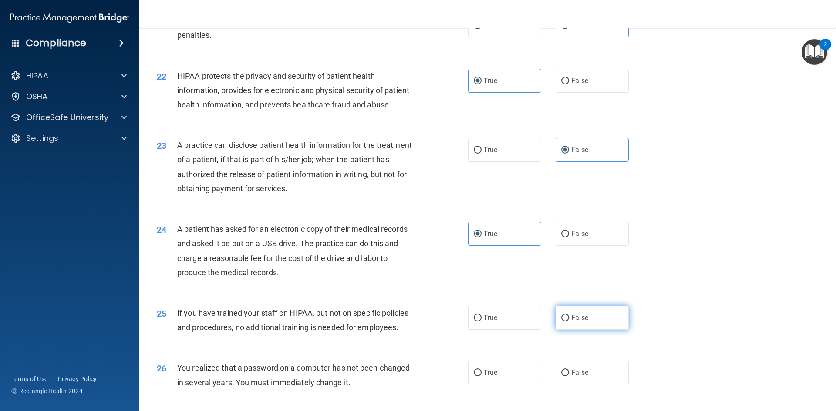
drag, startPoint x: 588, startPoint y: 341, endPoint x: 585, endPoint y: 335, distance: 7.2
click at [585, 330] on label "False" at bounding box center [592, 318] width 73 height 24
click at [569, 322] on input "False" at bounding box center [565, 318] width 8 height 7
radio input "true"
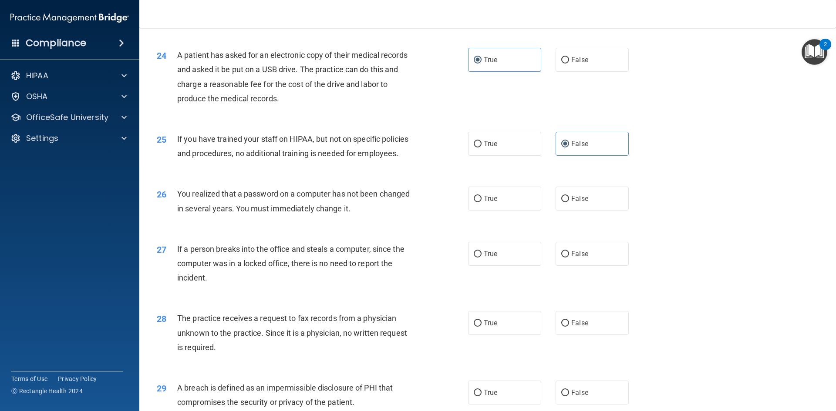
scroll to position [1611, 0]
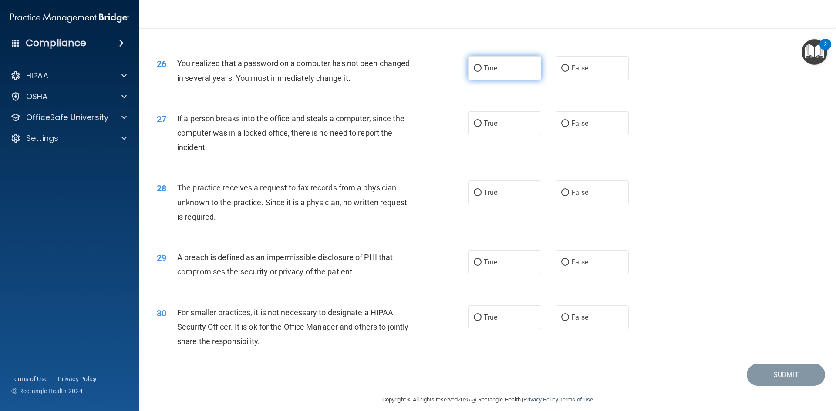
click at [495, 80] on label "True" at bounding box center [504, 68] width 73 height 24
click at [482, 72] on input "True" at bounding box center [478, 68] width 8 height 7
radio input "true"
click at [577, 128] on span "False" at bounding box center [579, 123] width 17 height 8
click at [569, 127] on input "False" at bounding box center [565, 124] width 8 height 7
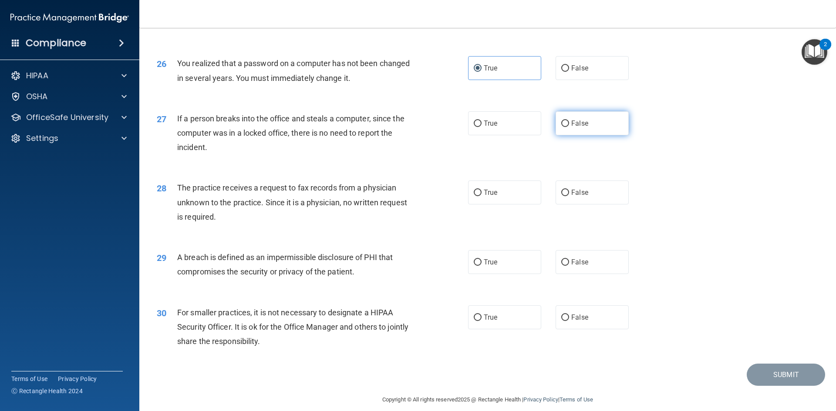
radio input "true"
click at [585, 205] on label "False" at bounding box center [592, 193] width 73 height 24
click at [569, 196] on input "False" at bounding box center [565, 193] width 8 height 7
radio input "true"
click at [484, 266] on span "True" at bounding box center [490, 262] width 13 height 8
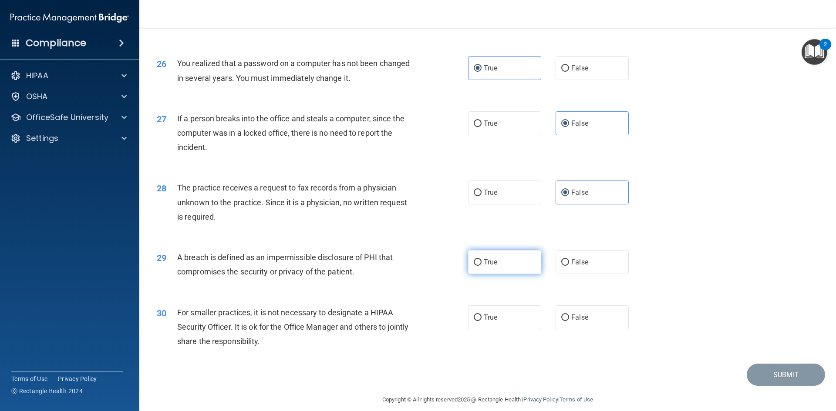
click at [482, 266] on input "True" at bounding box center [478, 263] width 8 height 7
radio input "true"
click at [571, 330] on label "False" at bounding box center [592, 318] width 73 height 24
click at [569, 321] on input "False" at bounding box center [565, 318] width 8 height 7
radio input "true"
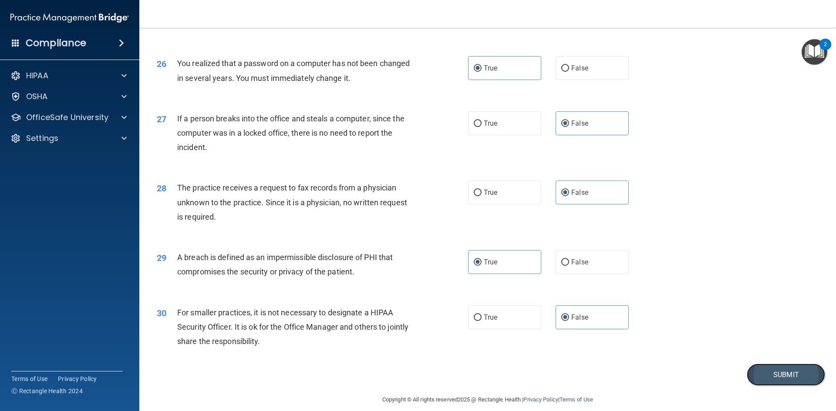
click at [787, 386] on button "Submit" at bounding box center [786, 375] width 78 height 22
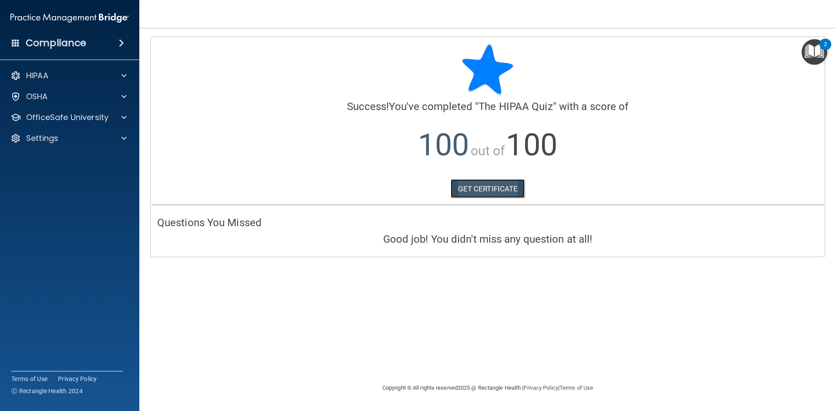
click at [491, 184] on link "GET CERTIFICATE" at bounding box center [488, 188] width 74 height 19
